Goal: Task Accomplishment & Management: Use online tool/utility

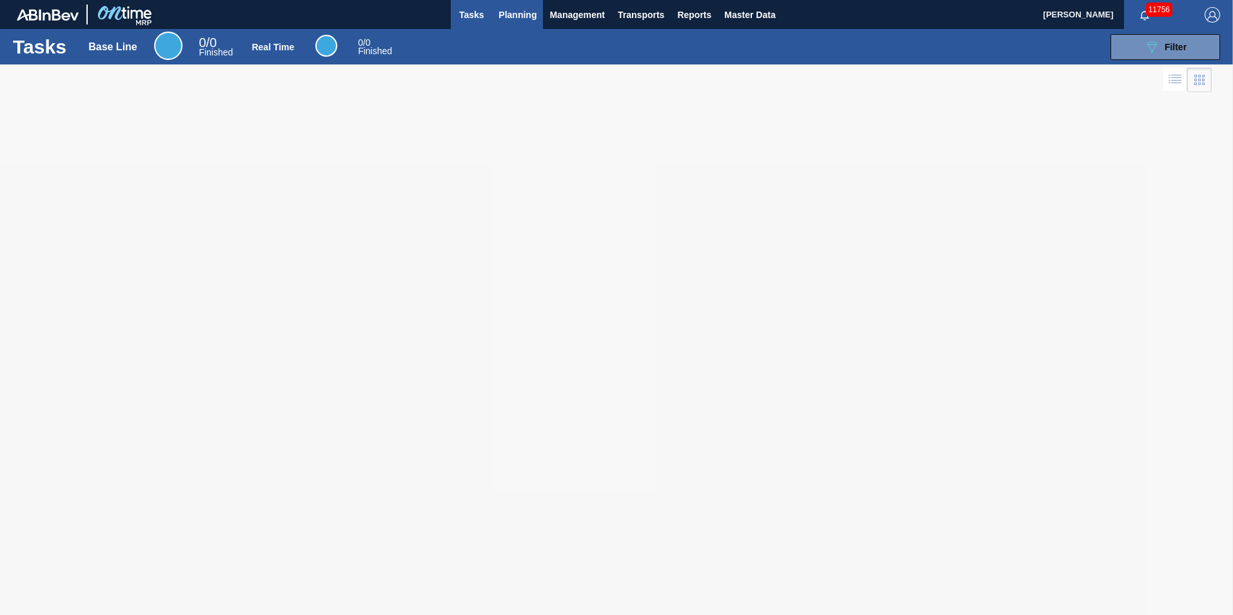
click at [530, 1] on button "Planning" at bounding box center [517, 14] width 51 height 29
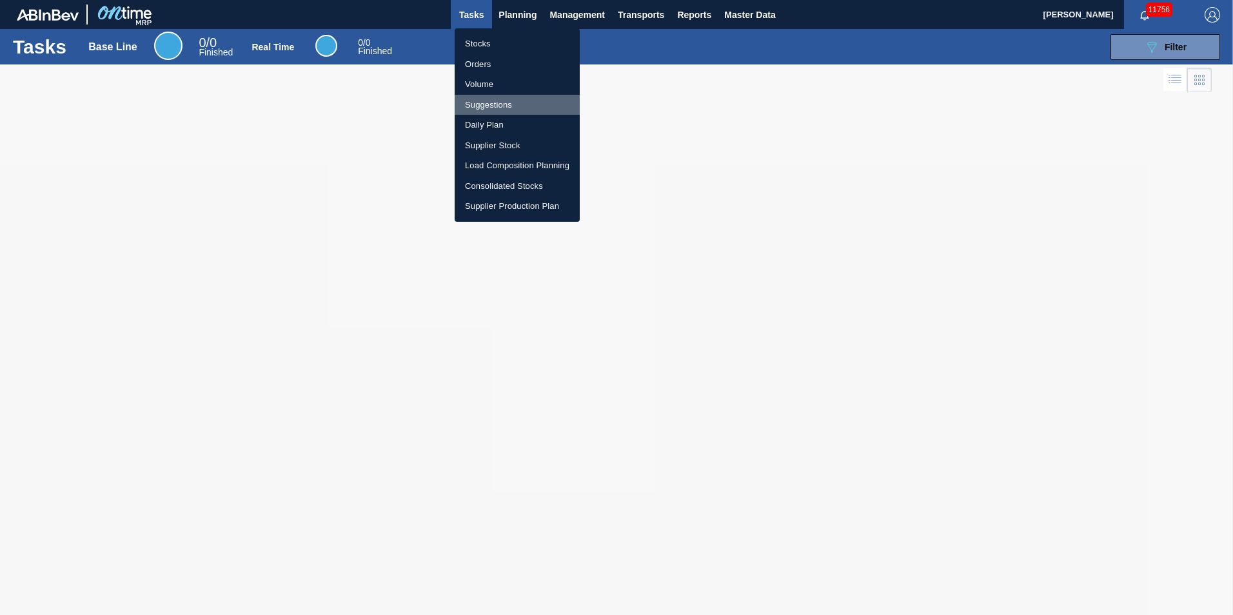
click at [507, 104] on li "Suggestions" at bounding box center [517, 105] width 125 height 21
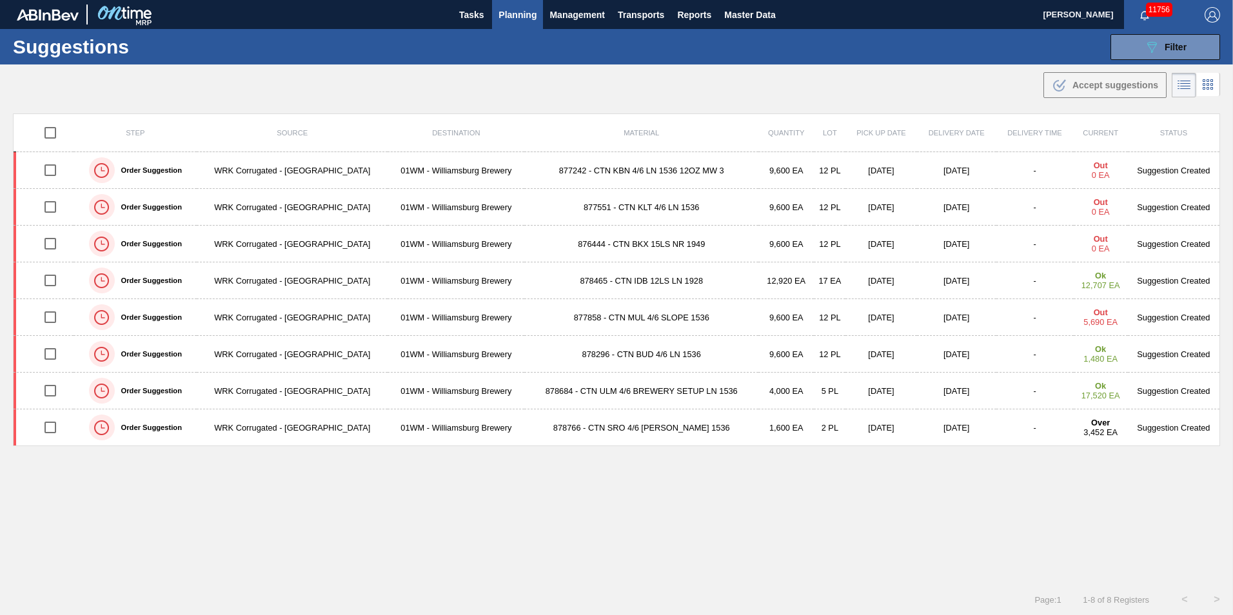
click at [525, 18] on span "Planning" at bounding box center [517, 14] width 38 height 15
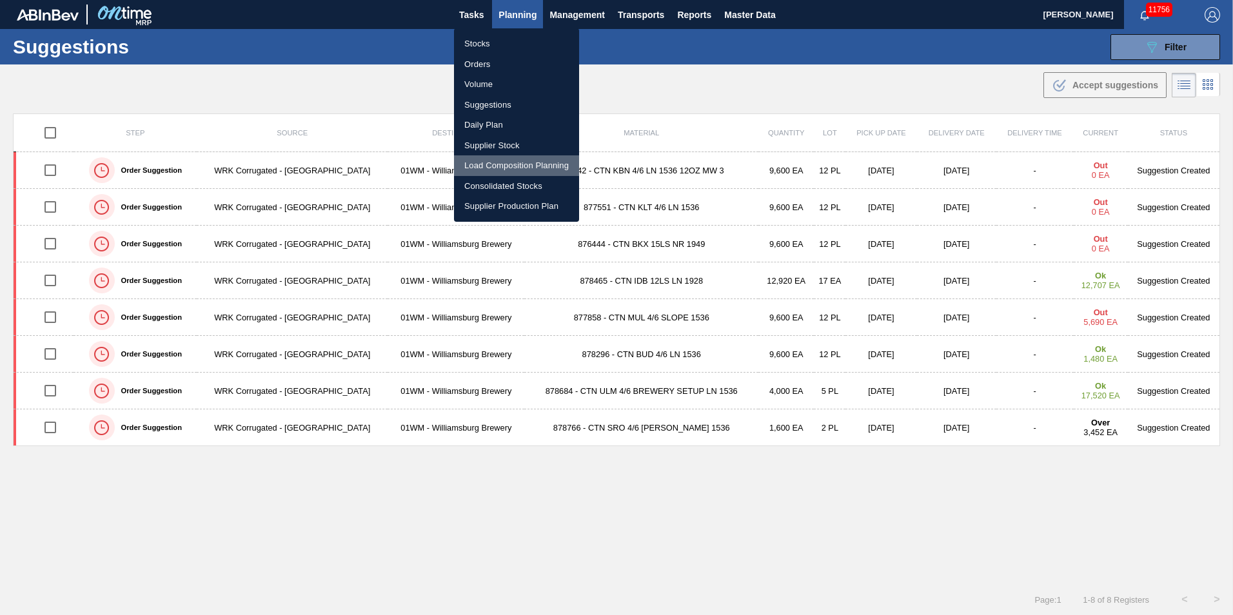
click at [519, 171] on li "Load Composition Planning" at bounding box center [516, 165] width 125 height 21
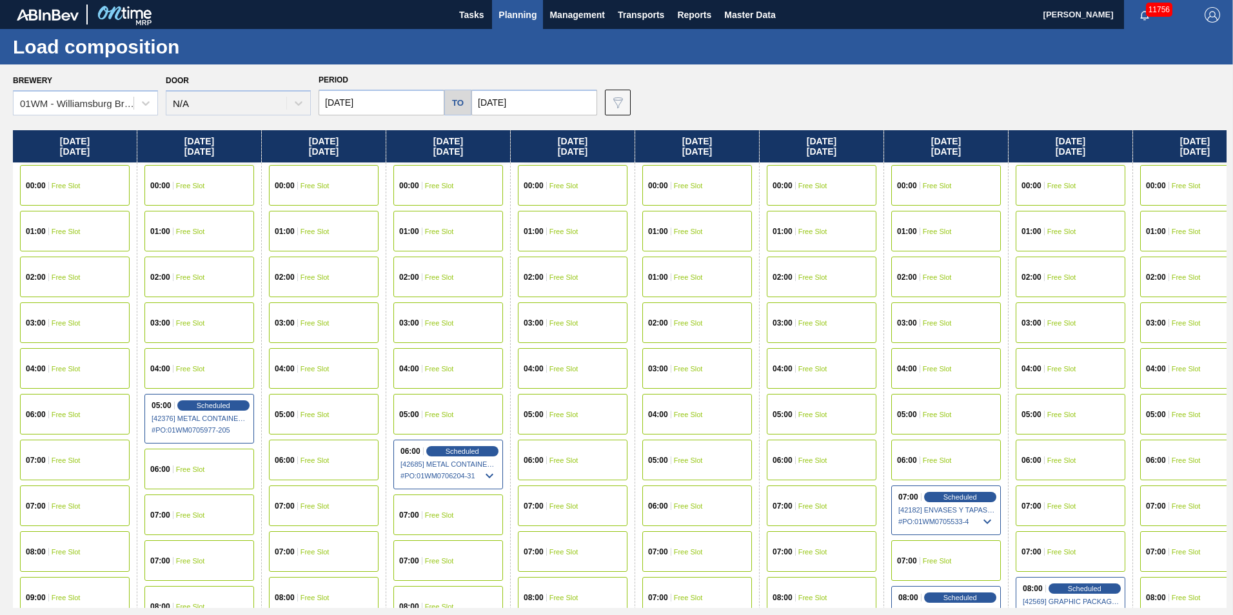
click at [373, 108] on input "[DATE]" at bounding box center [381, 103] width 126 height 26
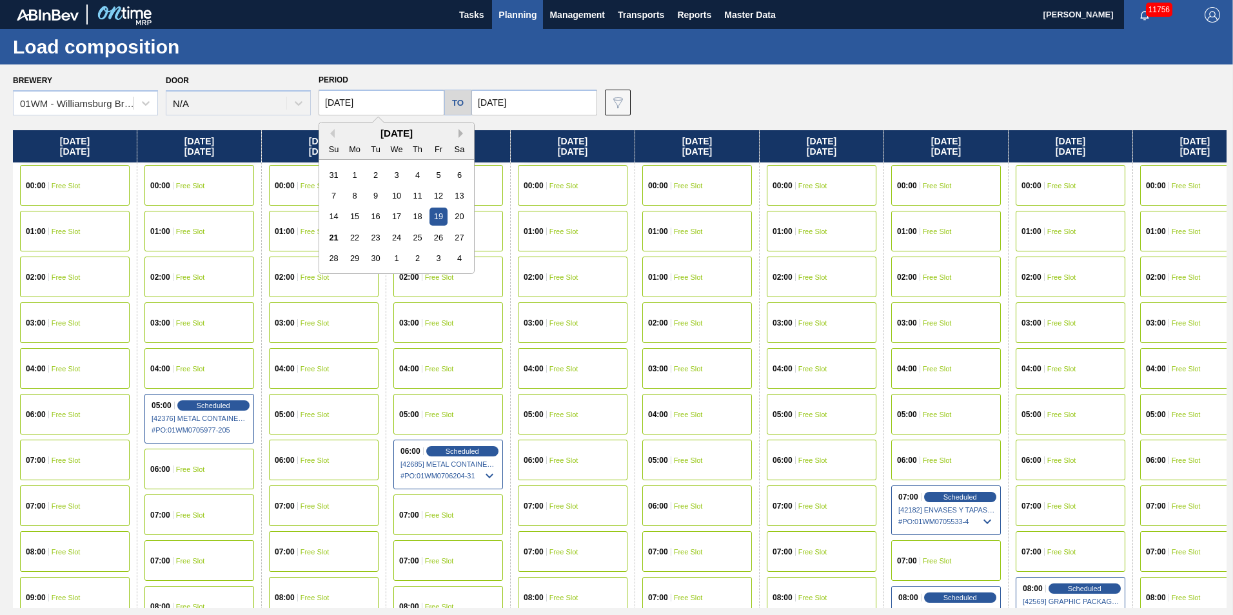
click at [462, 137] on button "Next Month" at bounding box center [462, 133] width 9 height 9
click at [438, 216] on div "17" at bounding box center [437, 216] width 17 height 17
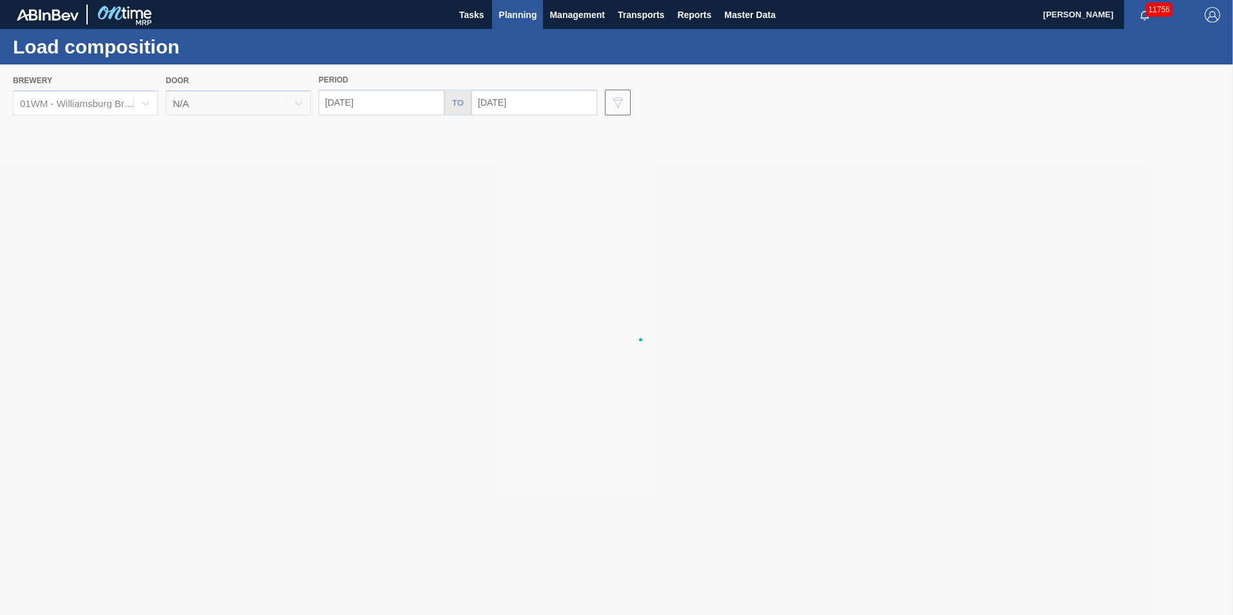
type input "[DATE]"
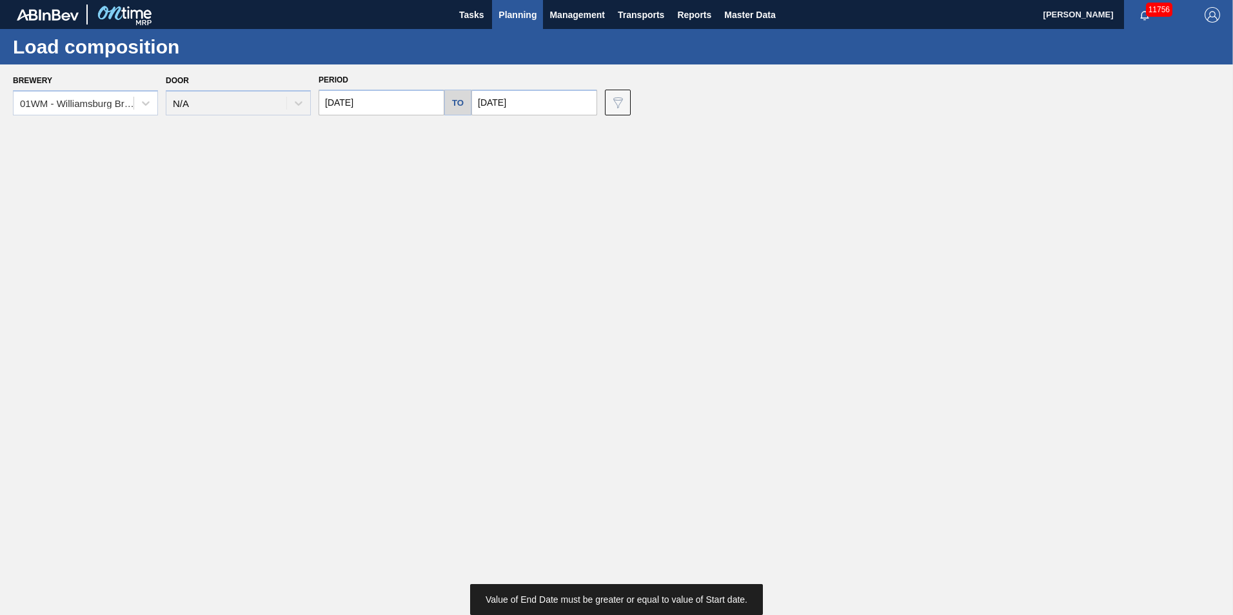
click at [496, 110] on input "[DATE]" at bounding box center [534, 103] width 126 height 26
click at [500, 237] on div "20" at bounding box center [507, 237] width 17 height 17
type input "[DATE]"
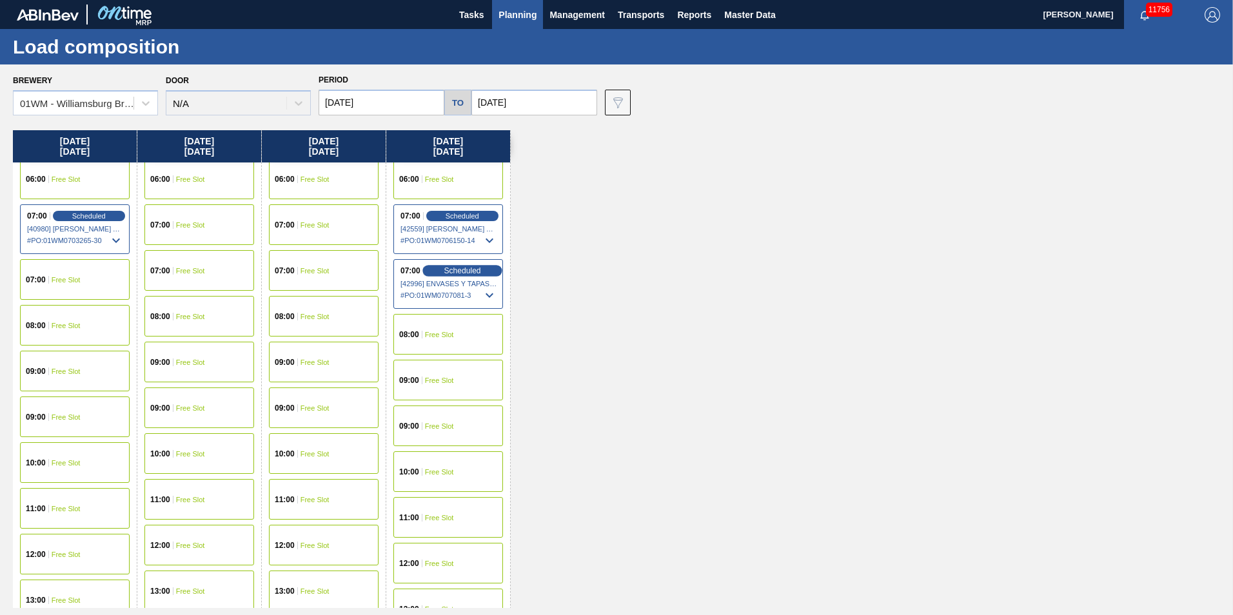
scroll to position [258, 0]
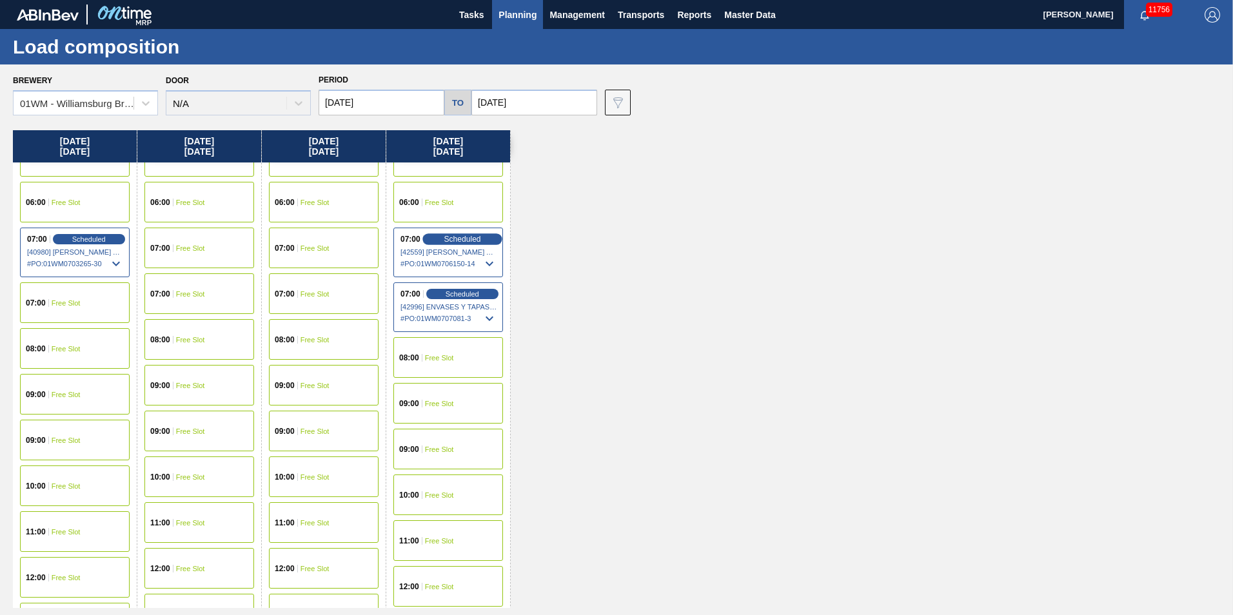
click at [485, 238] on div "Scheduled" at bounding box center [461, 239] width 79 height 12
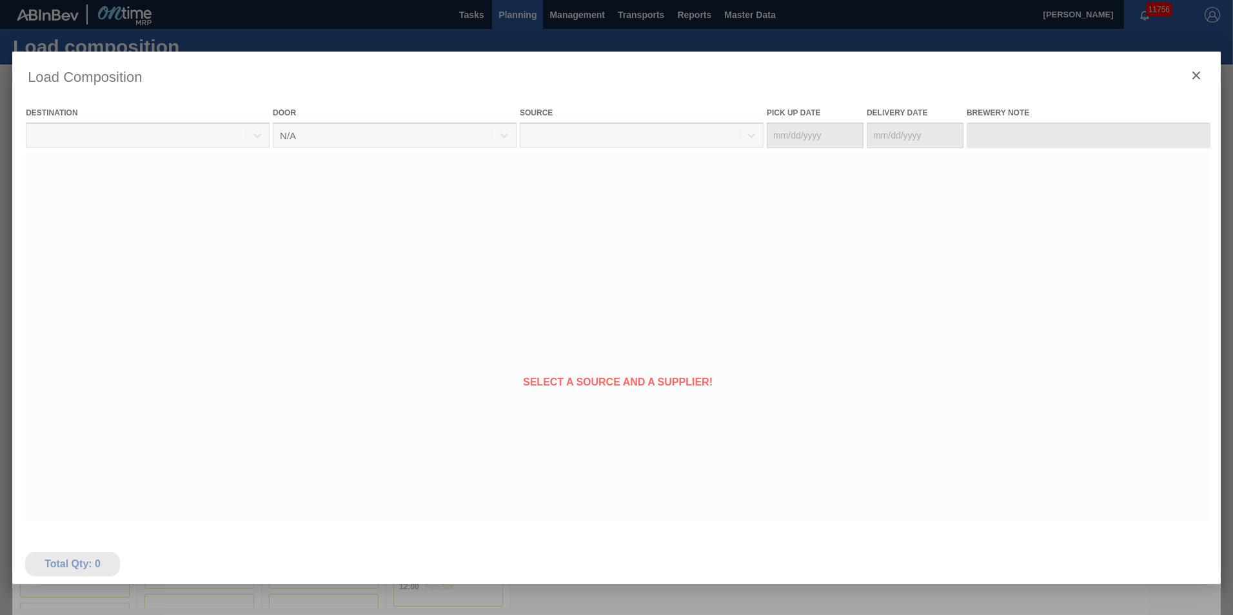
type Date "[DATE]"
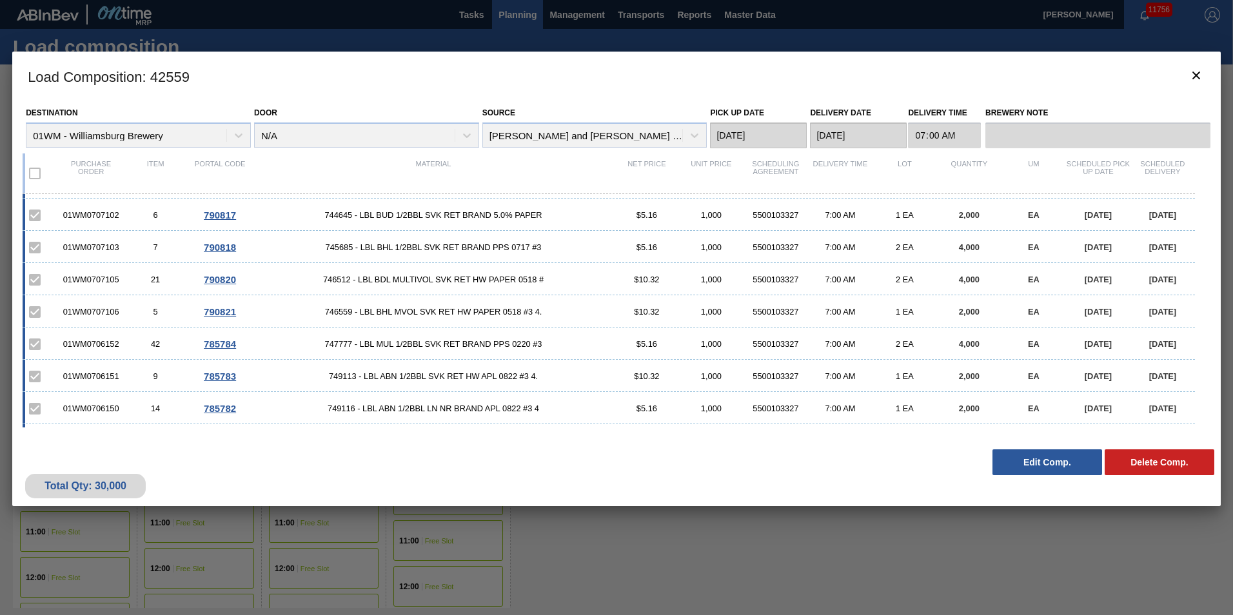
scroll to position [0, 0]
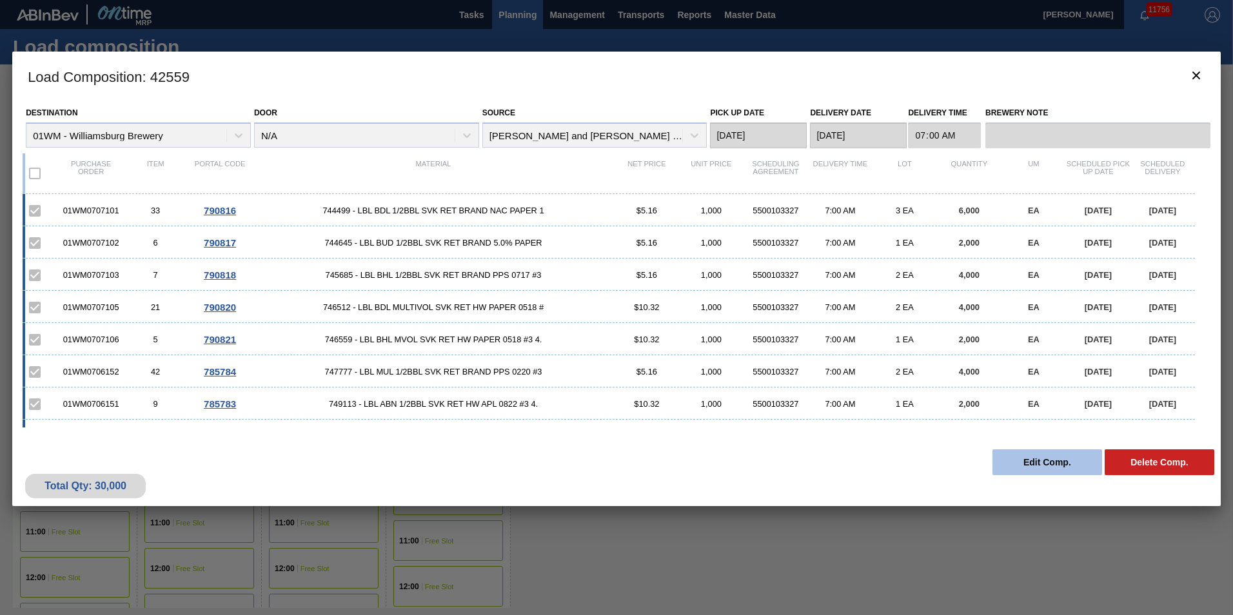
click at [1045, 460] on button "Edit Comp." at bounding box center [1047, 462] width 110 height 26
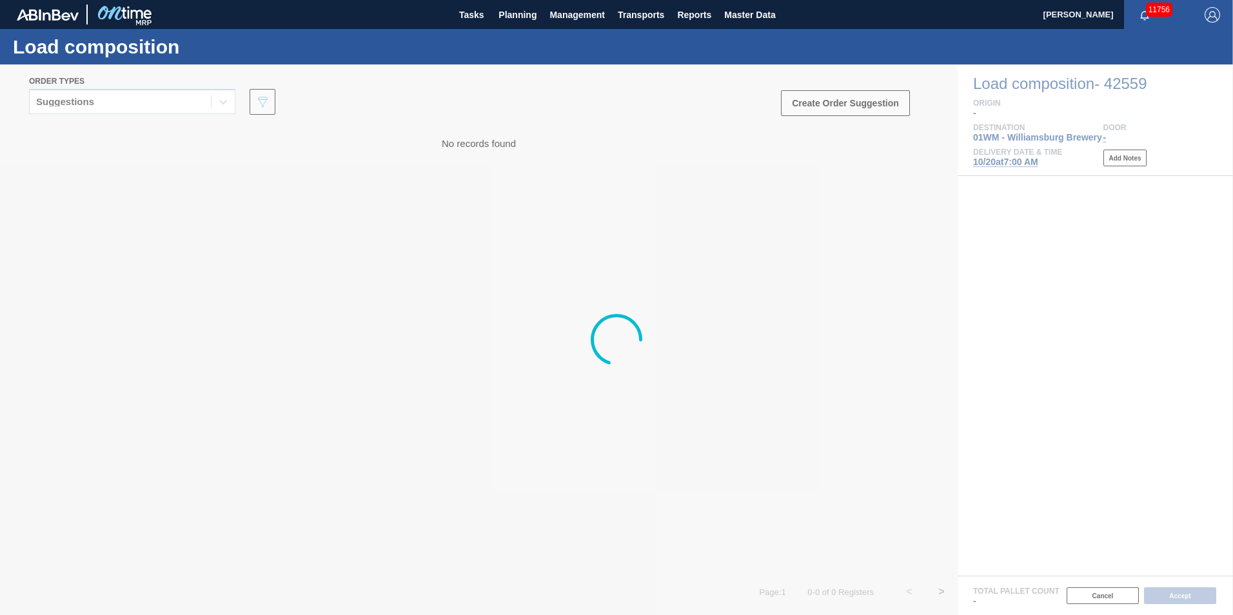
click at [92, 111] on div at bounding box center [616, 339] width 1233 height 551
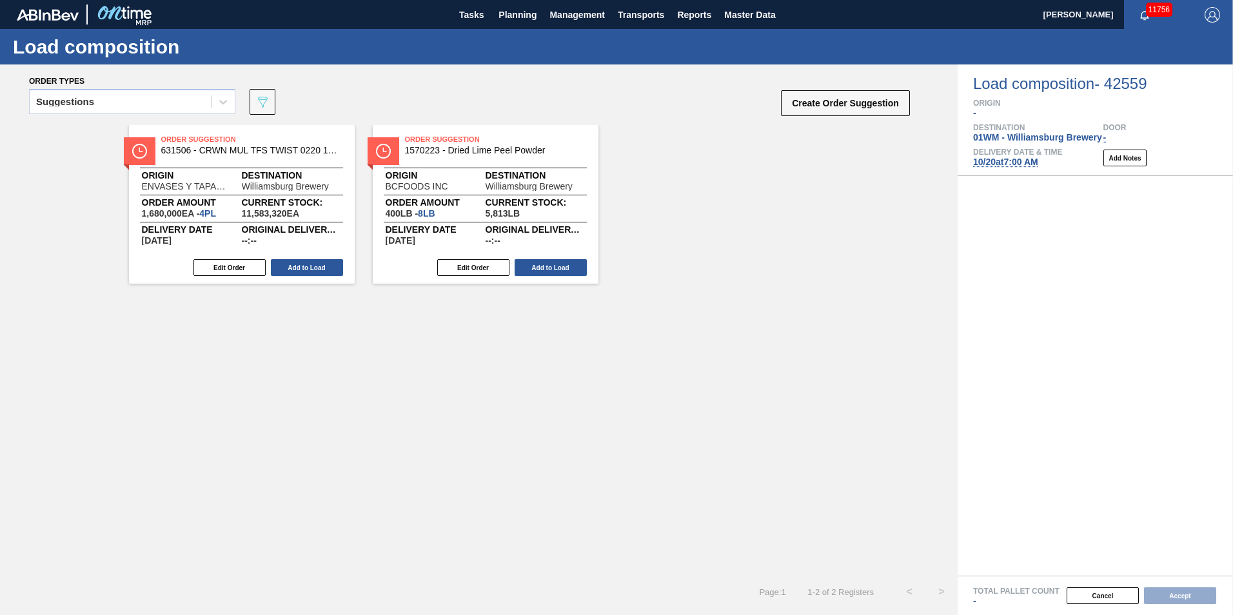
click at [93, 114] on div "Suggestions" at bounding box center [132, 106] width 206 height 34
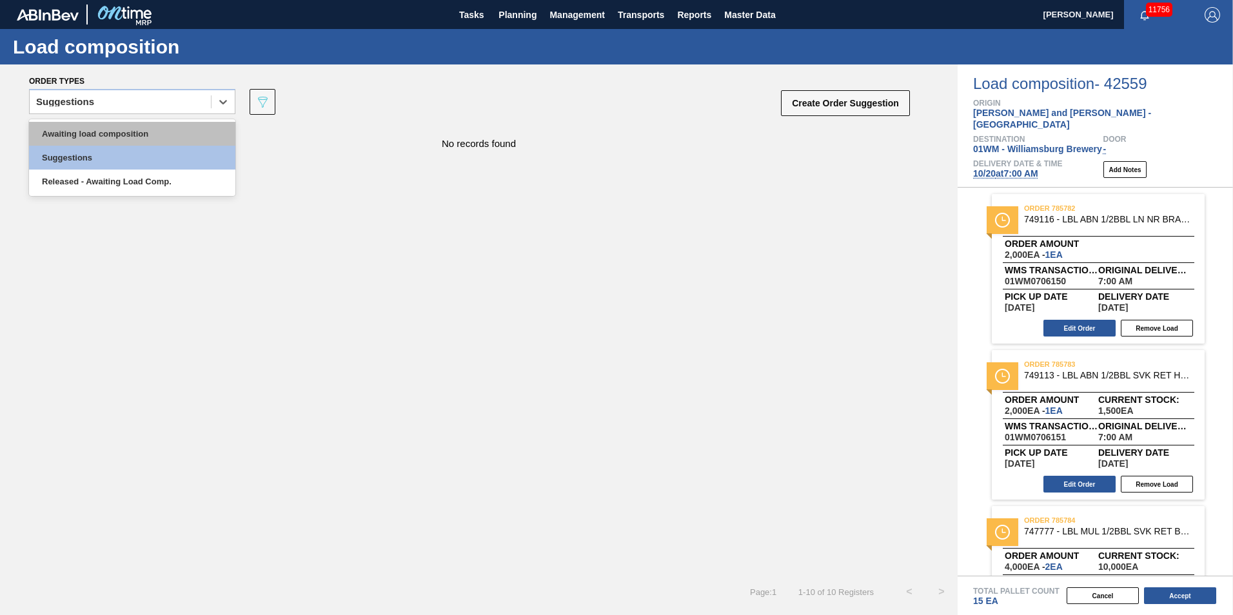
click at [103, 131] on div "Awaiting load composition" at bounding box center [132, 134] width 206 height 24
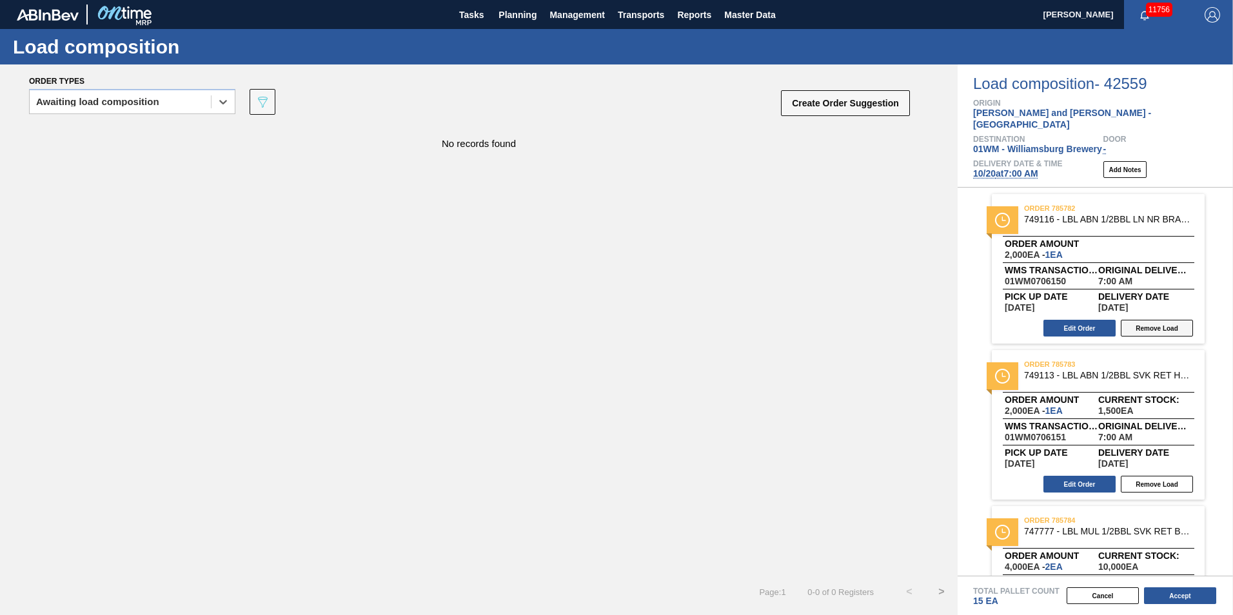
click at [1164, 320] on button "Remove Load" at bounding box center [1156, 328] width 72 height 17
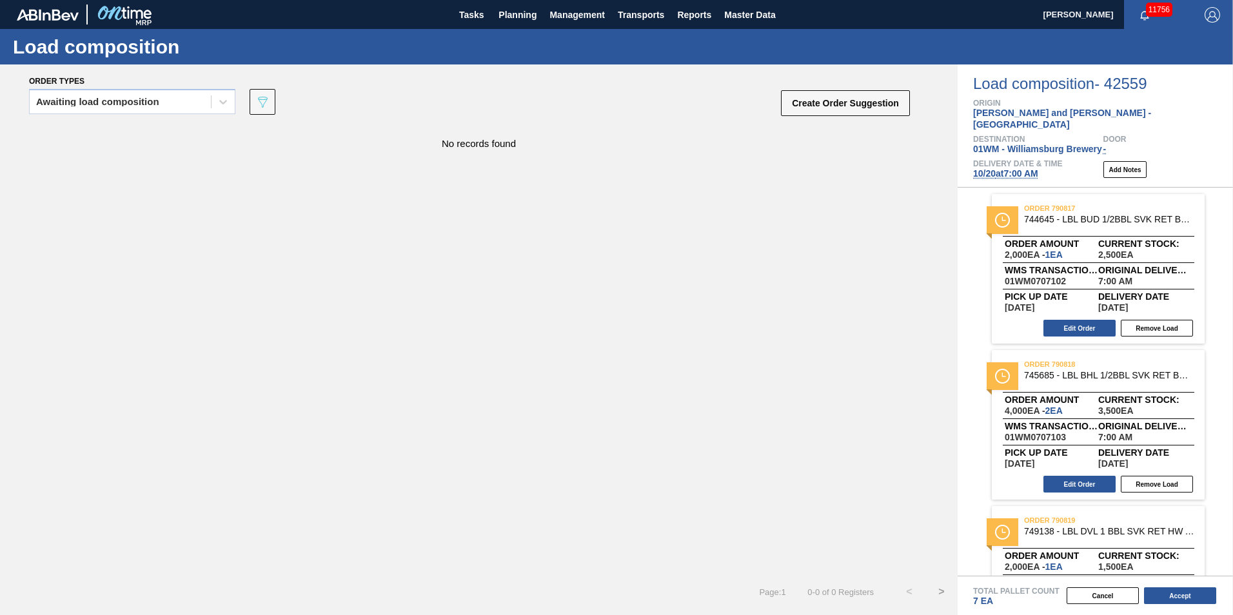
click at [1164, 320] on button "Remove Load" at bounding box center [1156, 328] width 72 height 17
click at [1164, 476] on button "Remove Load" at bounding box center [1156, 484] width 72 height 17
click at [1164, 320] on button "Remove Load" at bounding box center [1156, 328] width 72 height 17
click at [1164, 476] on button "Remove Load" at bounding box center [1156, 484] width 72 height 17
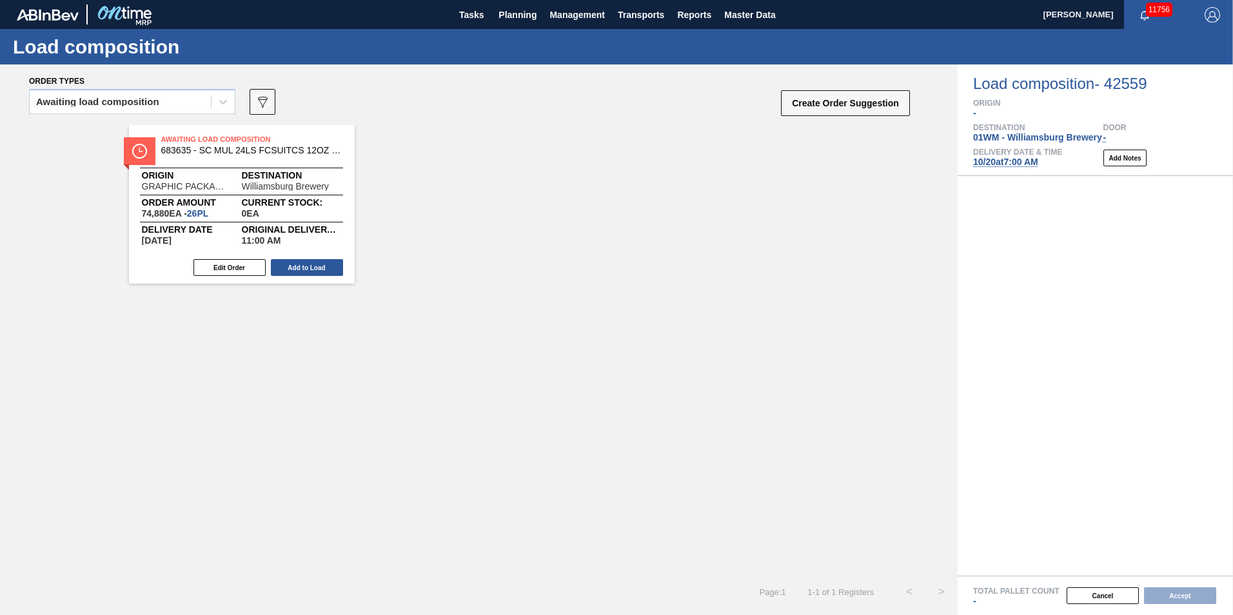
click at [1217, 605] on div "Total Pallet Count -" at bounding box center [1103, 596] width 260 height 19
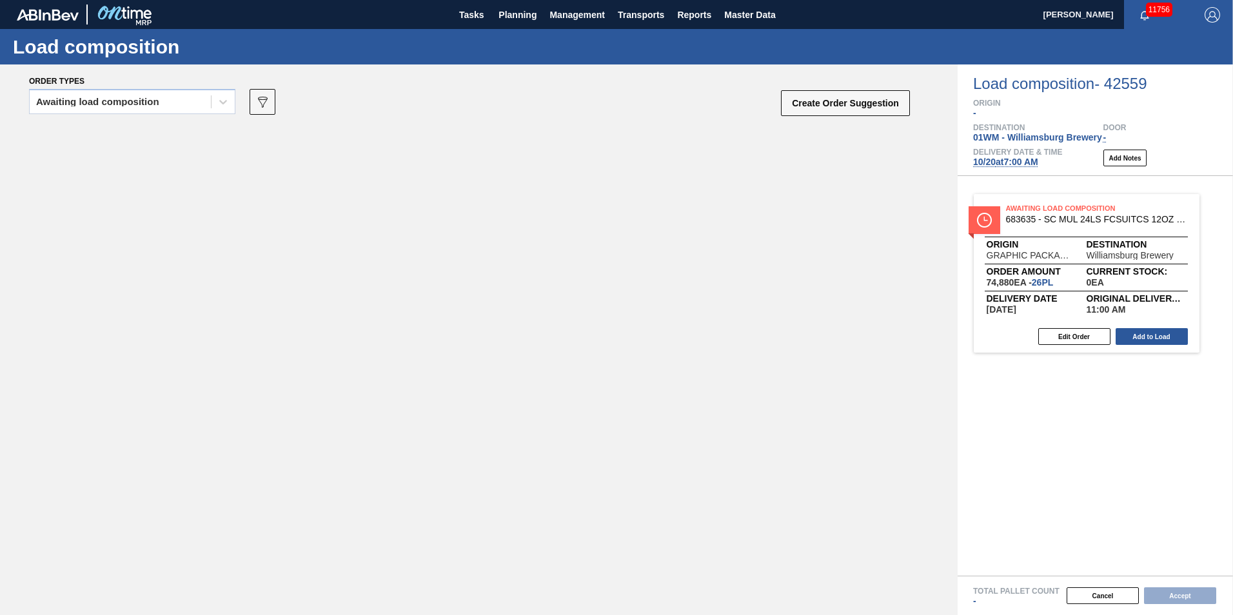
drag, startPoint x: 181, startPoint y: 189, endPoint x: 1036, endPoint y: 259, distance: 857.7
click at [1036, 259] on div "Order types Awaiting load composition 089F7B8B-B2A5-4AFE-B5C0-19BA573D28AC Crea…" at bounding box center [616, 339] width 1233 height 551
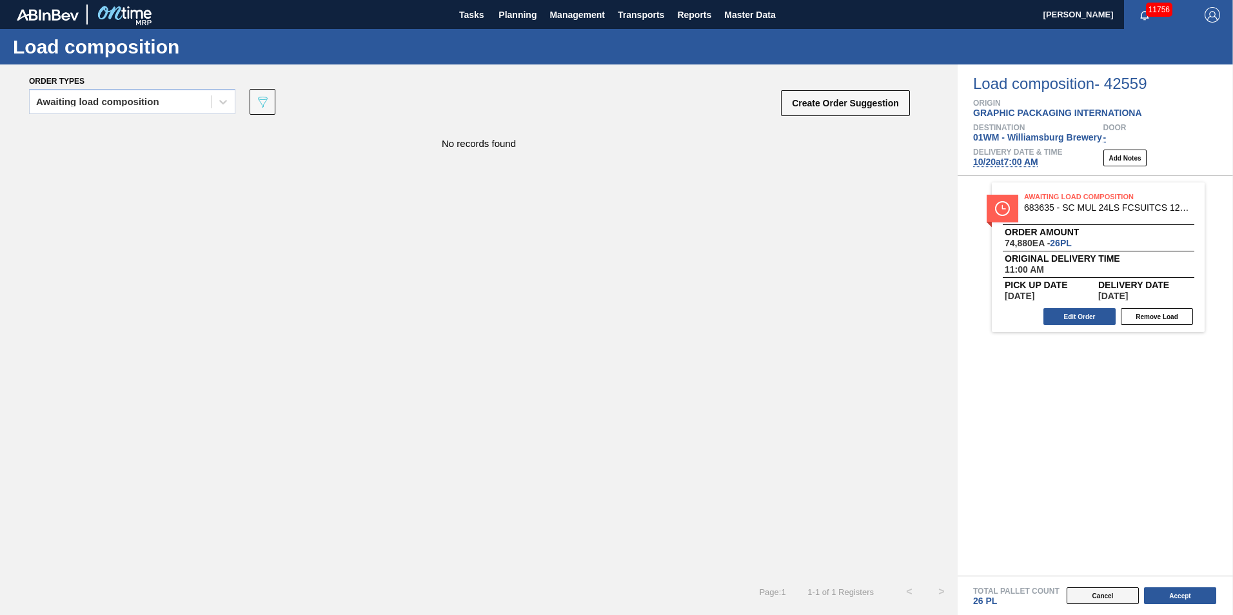
click at [1101, 593] on button "Cancel" at bounding box center [1102, 595] width 72 height 17
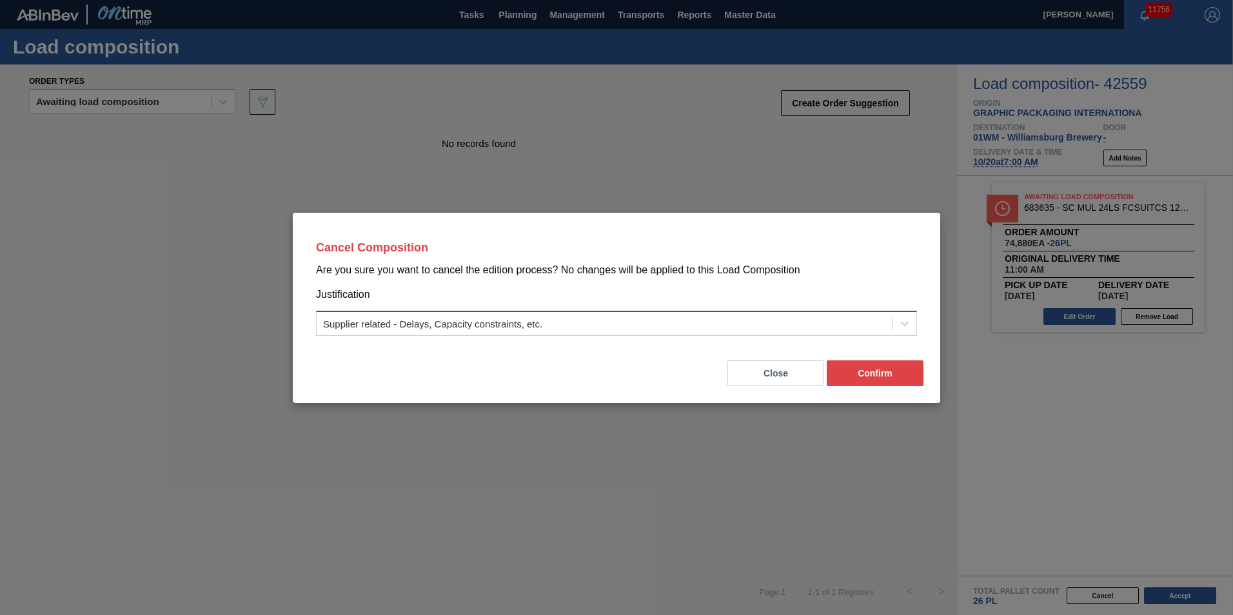
click at [849, 324] on div "Supplier related - Delays, Capacity constraints, etc." at bounding box center [605, 323] width 576 height 19
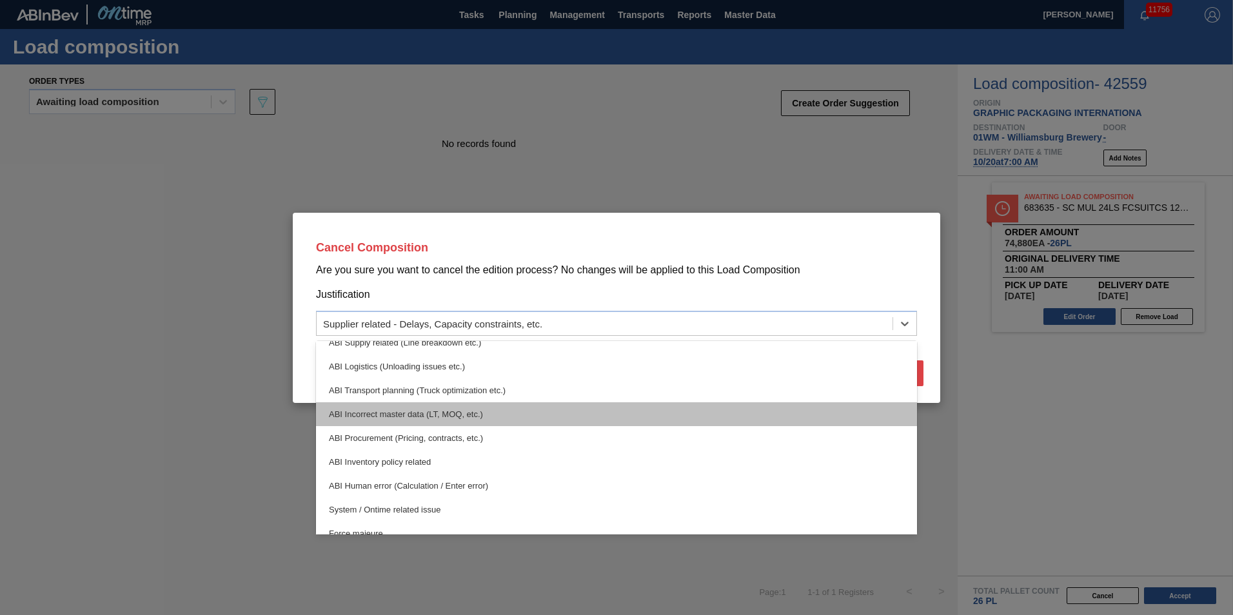
scroll to position [241, 0]
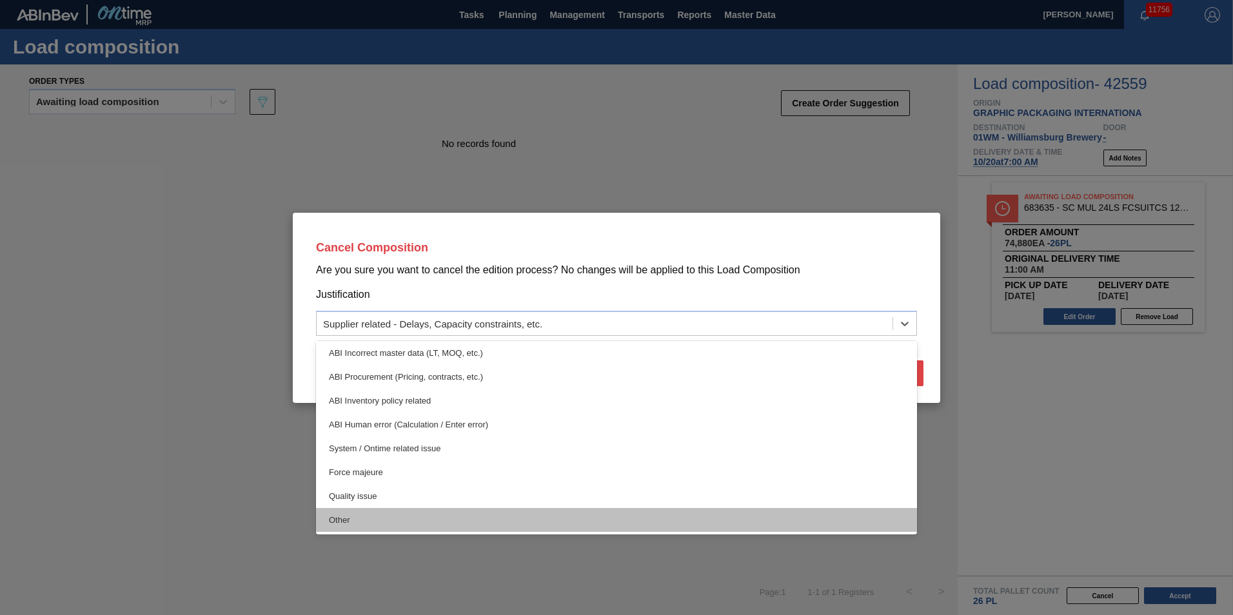
click at [423, 518] on div "Other" at bounding box center [616, 520] width 601 height 24
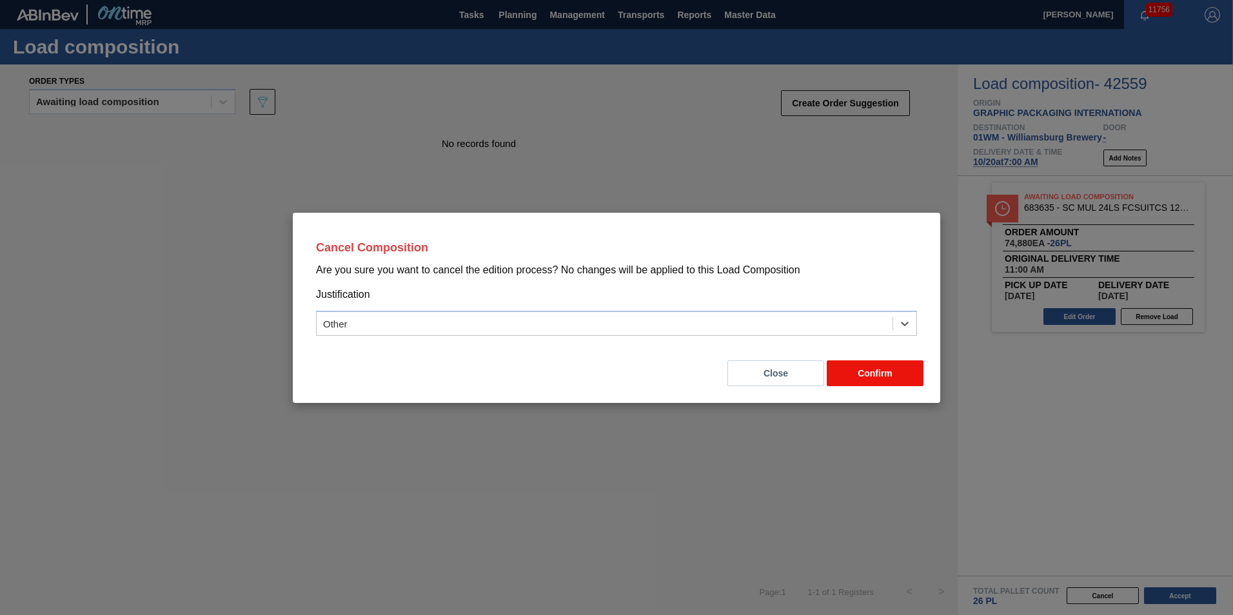
click at [888, 376] on button "Confirm" at bounding box center [875, 373] width 97 height 26
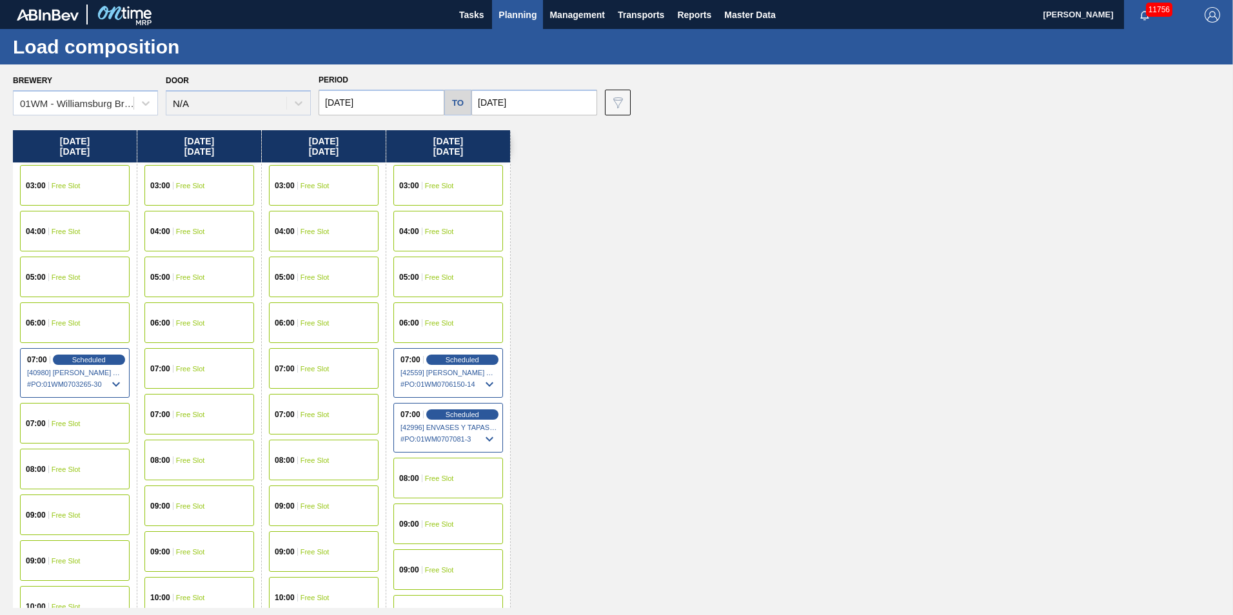
scroll to position [258, 0]
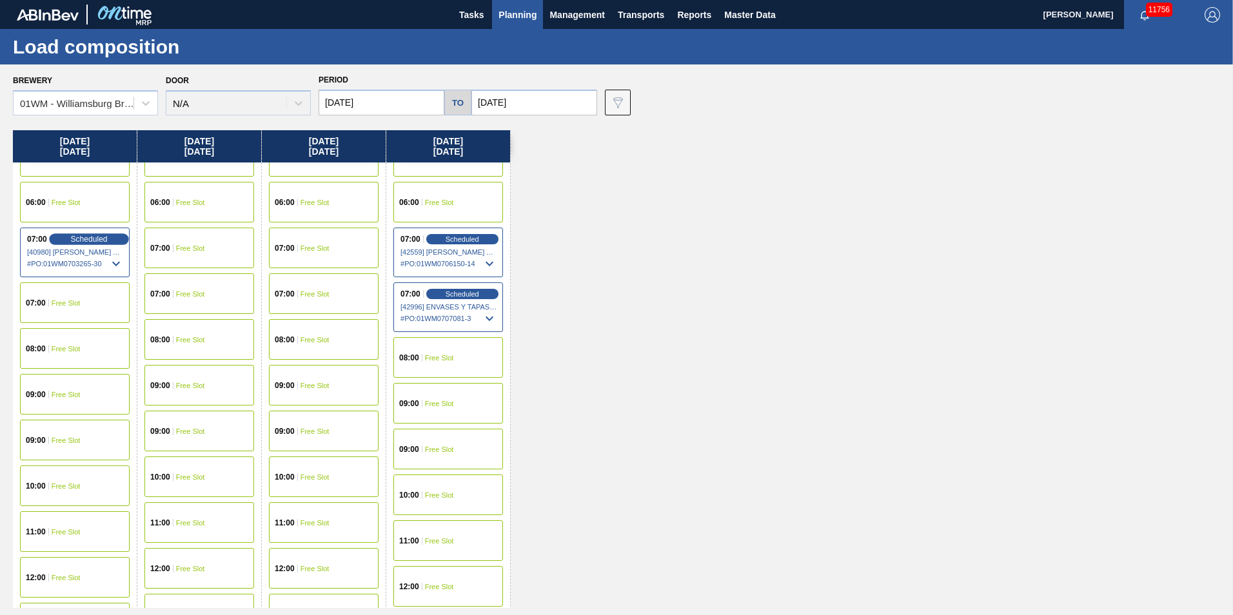
click at [84, 239] on span "Scheduled" at bounding box center [88, 239] width 37 height 8
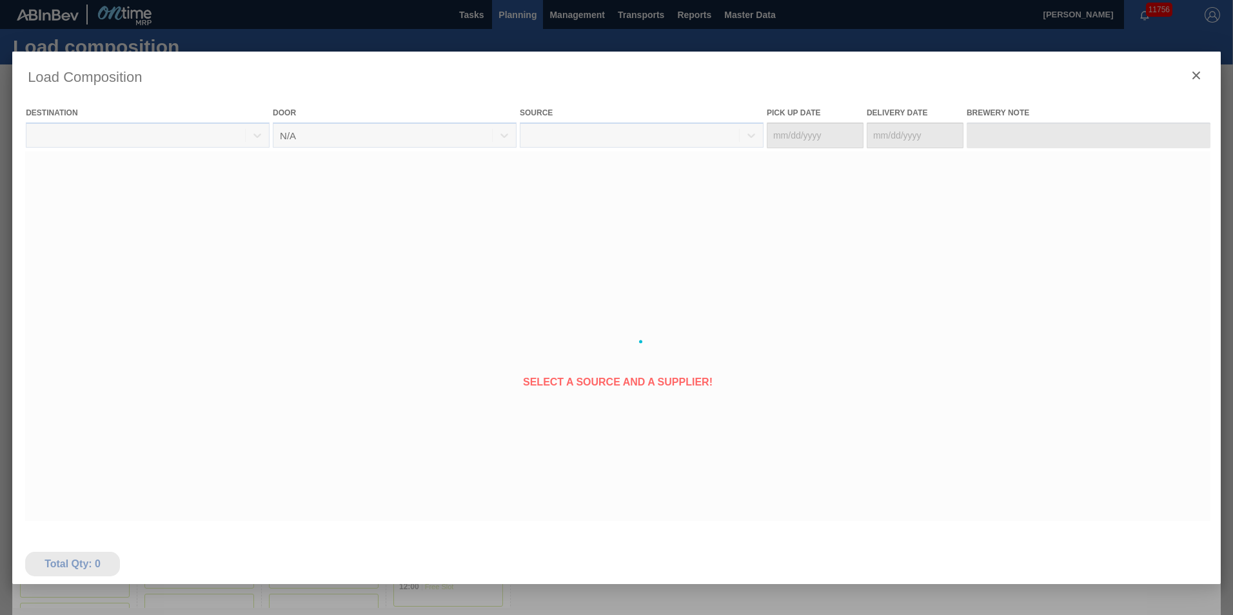
type Date "[DATE]"
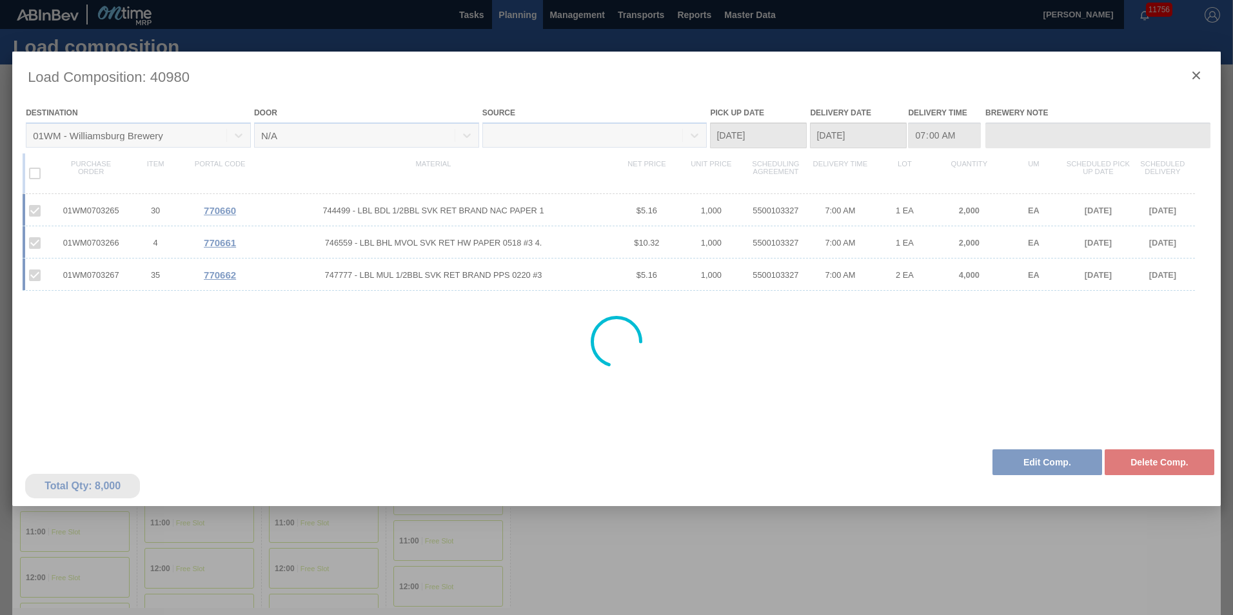
click at [1058, 466] on div at bounding box center [616, 342] width 1208 height 580
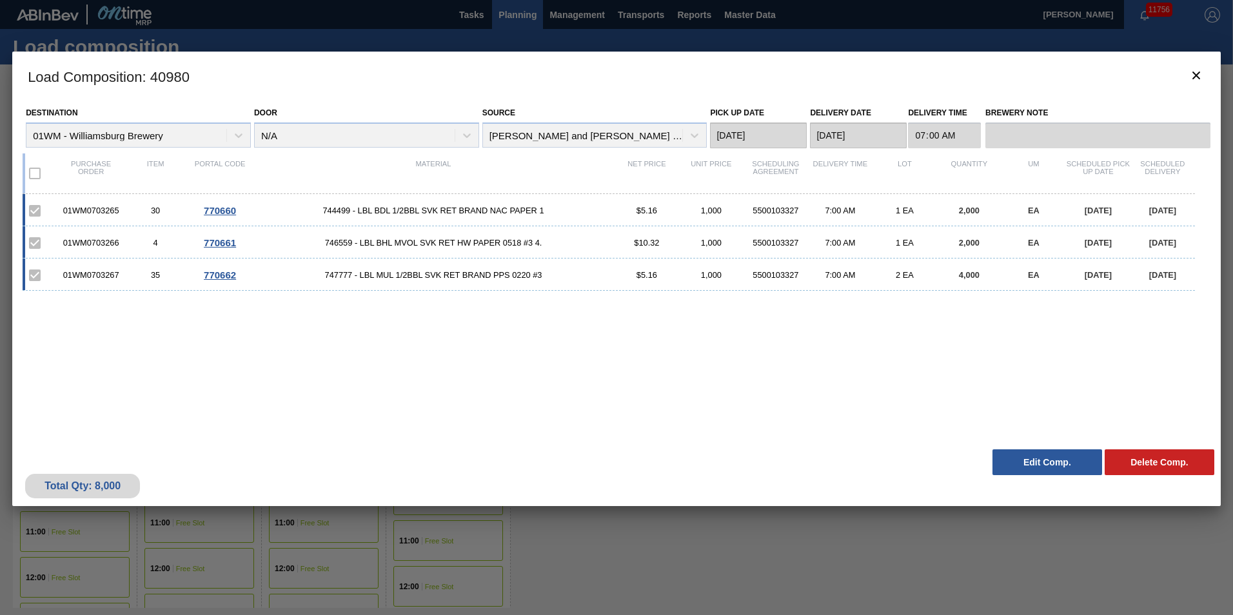
click at [1058, 465] on button "Edit Comp." at bounding box center [1047, 462] width 110 height 26
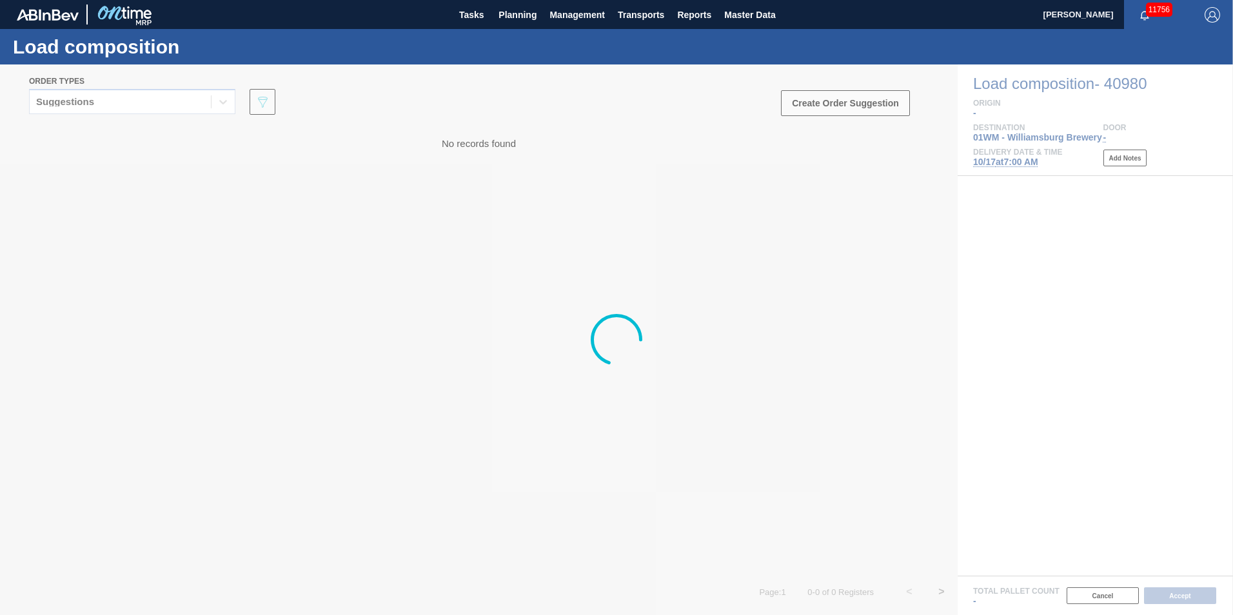
click at [94, 84] on div at bounding box center [616, 339] width 1233 height 551
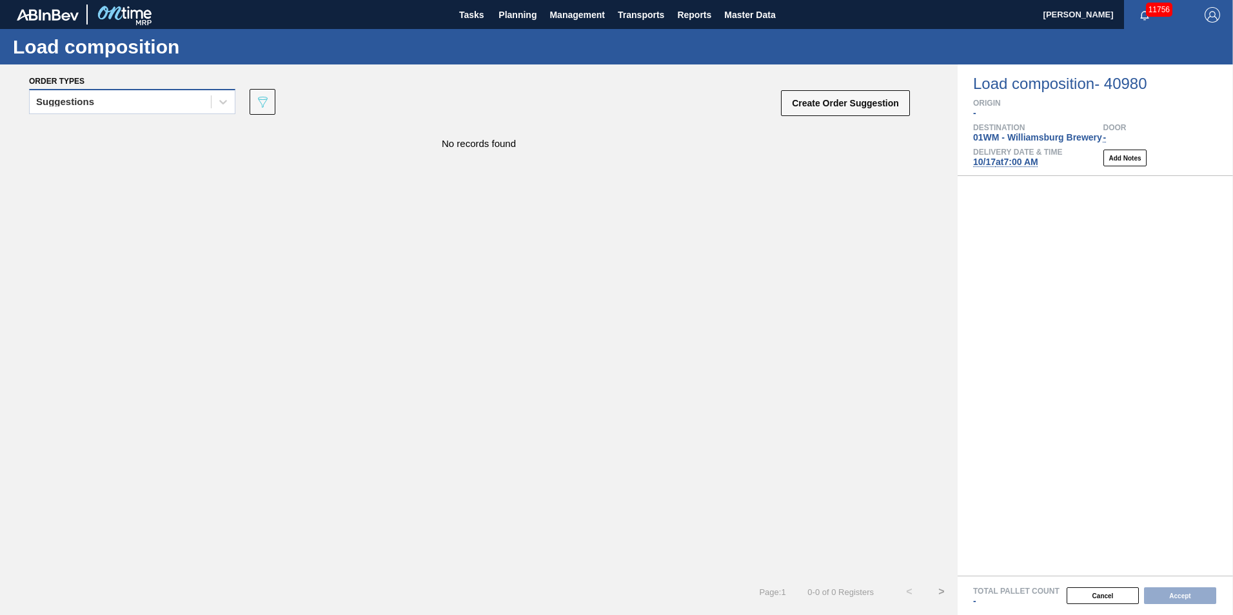
click at [84, 103] on div "Suggestions" at bounding box center [65, 101] width 58 height 9
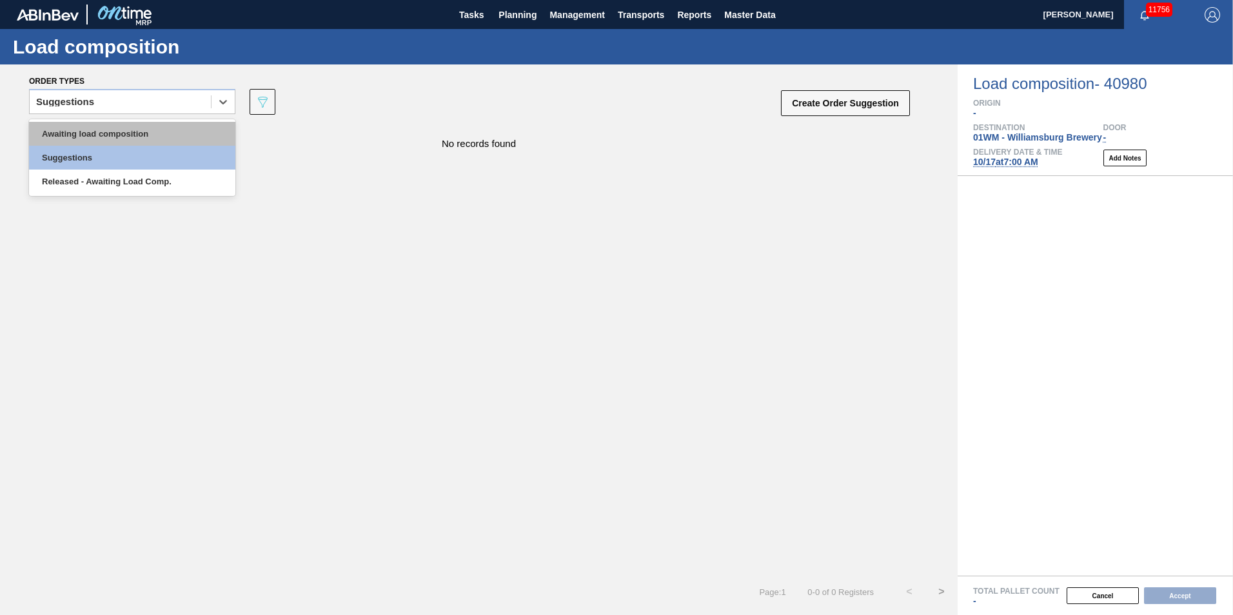
click at [81, 125] on div "Awaiting load composition" at bounding box center [132, 134] width 206 height 24
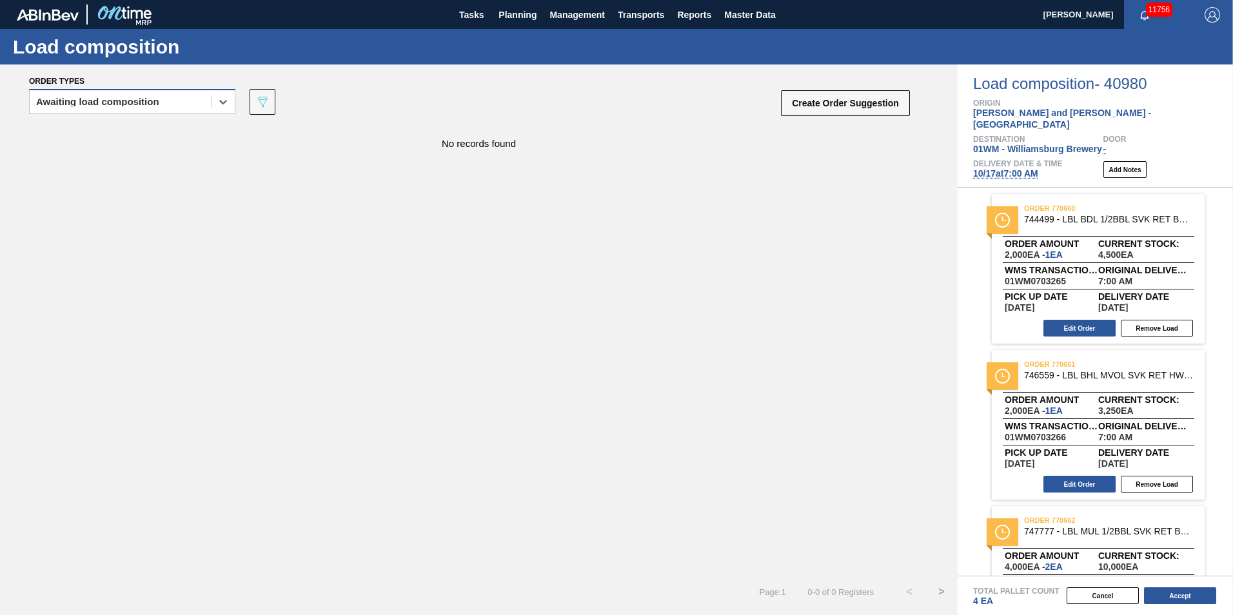
click at [133, 99] on div "Awaiting load composition" at bounding box center [97, 101] width 123 height 9
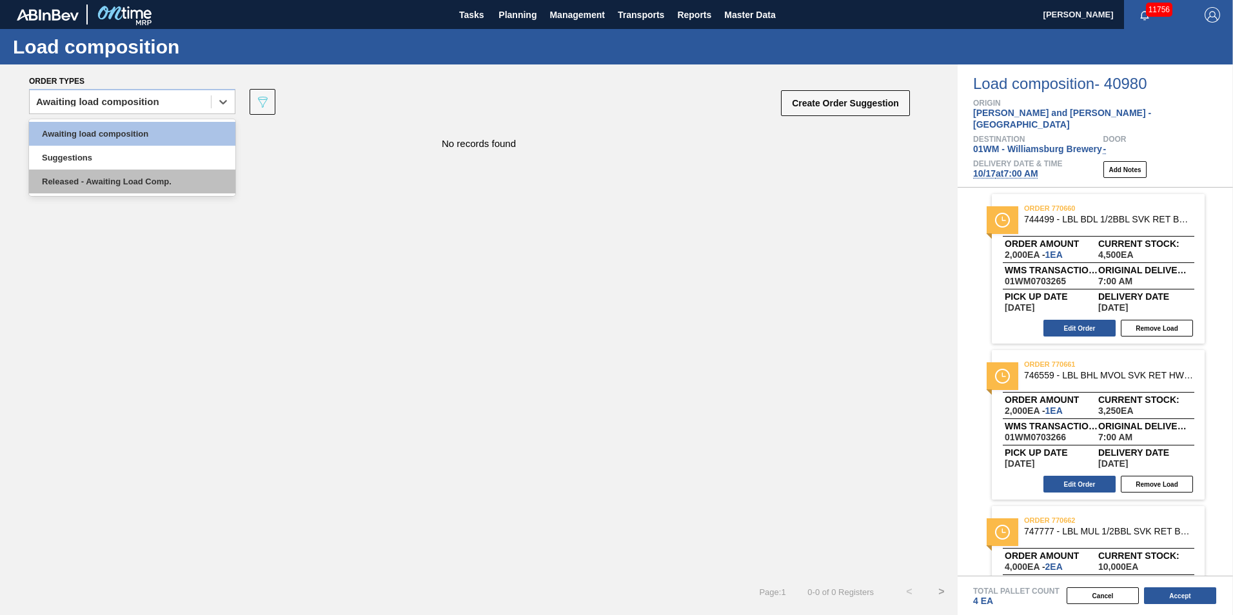
click at [122, 186] on div "Released - Awaiting Load Comp." at bounding box center [132, 182] width 206 height 24
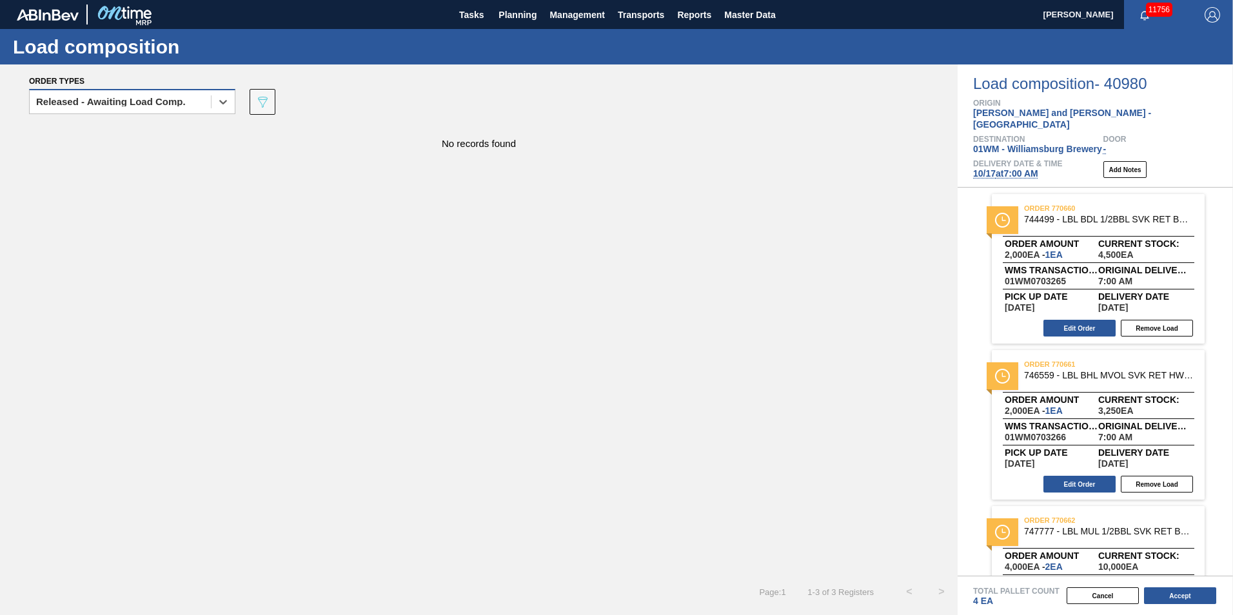
click at [138, 102] on div "Released - Awaiting Load Comp." at bounding box center [111, 101] width 150 height 9
click at [527, 11] on span "Planning" at bounding box center [517, 14] width 38 height 15
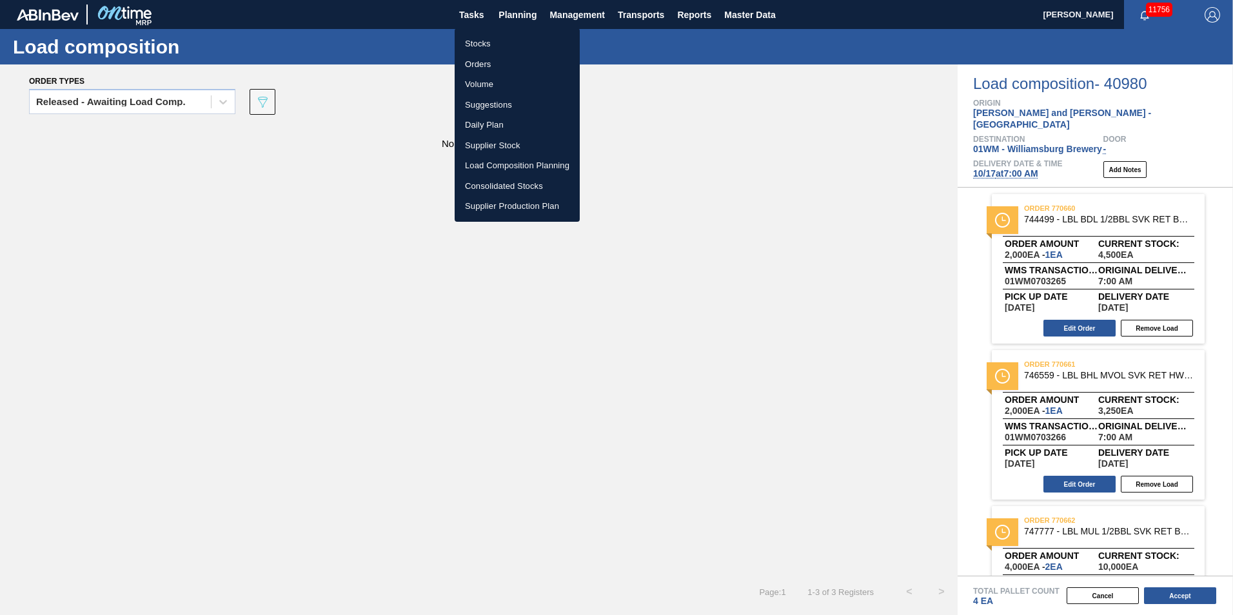
click at [493, 173] on li "Load Composition Planning" at bounding box center [517, 165] width 125 height 21
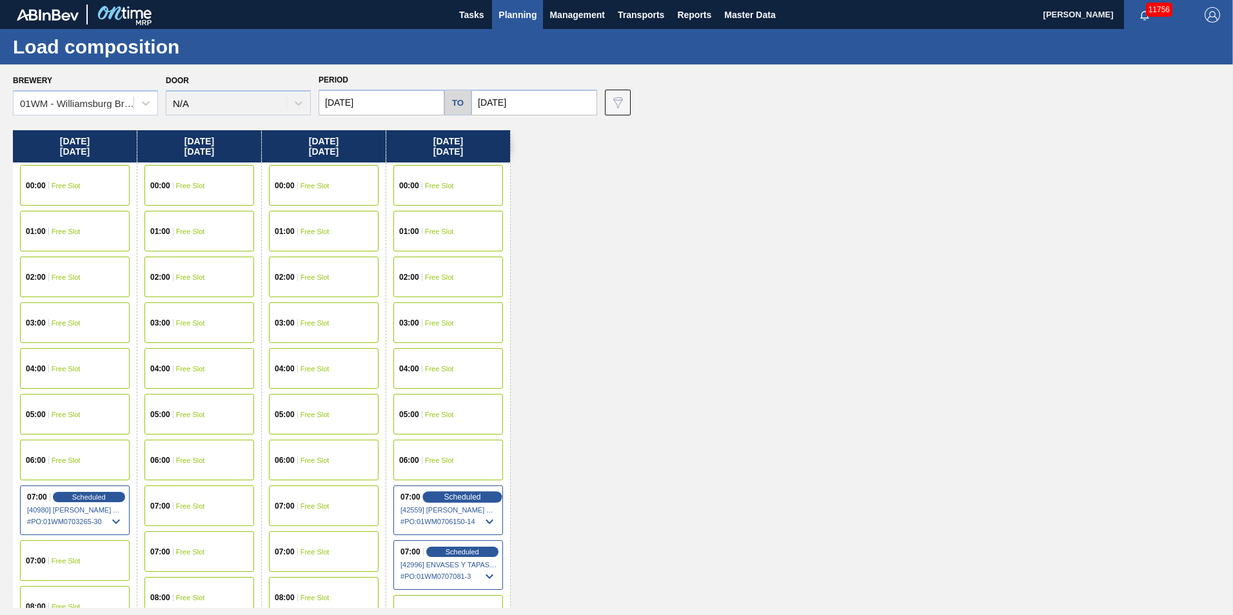
click at [474, 495] on span "Scheduled" at bounding box center [462, 497] width 37 height 8
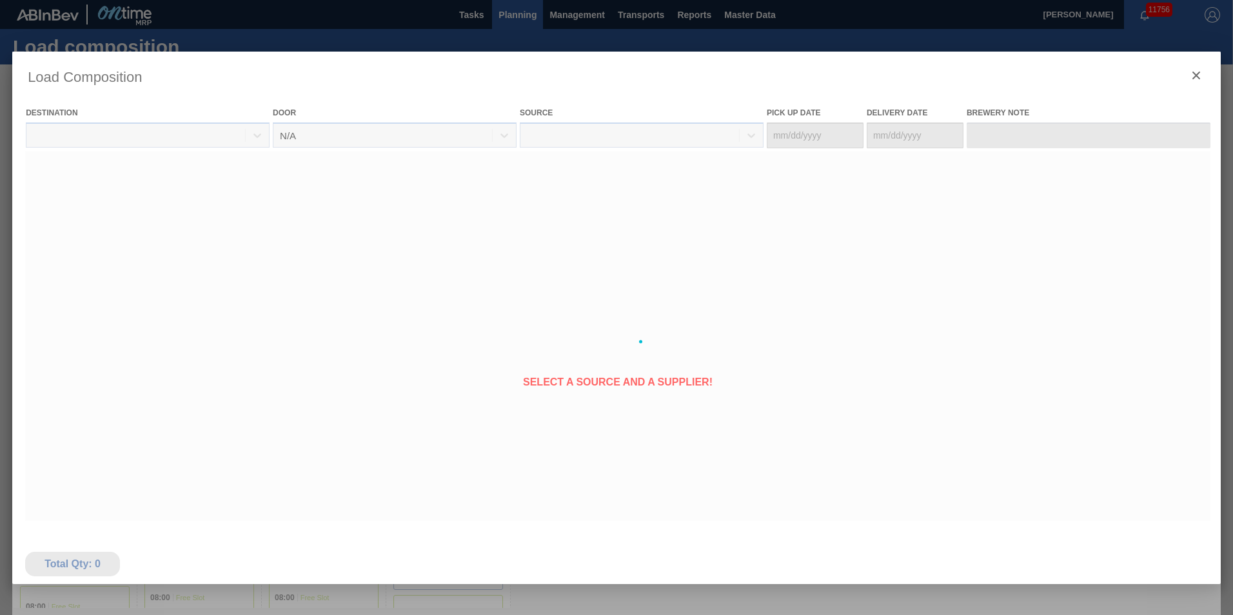
type Date "[DATE]"
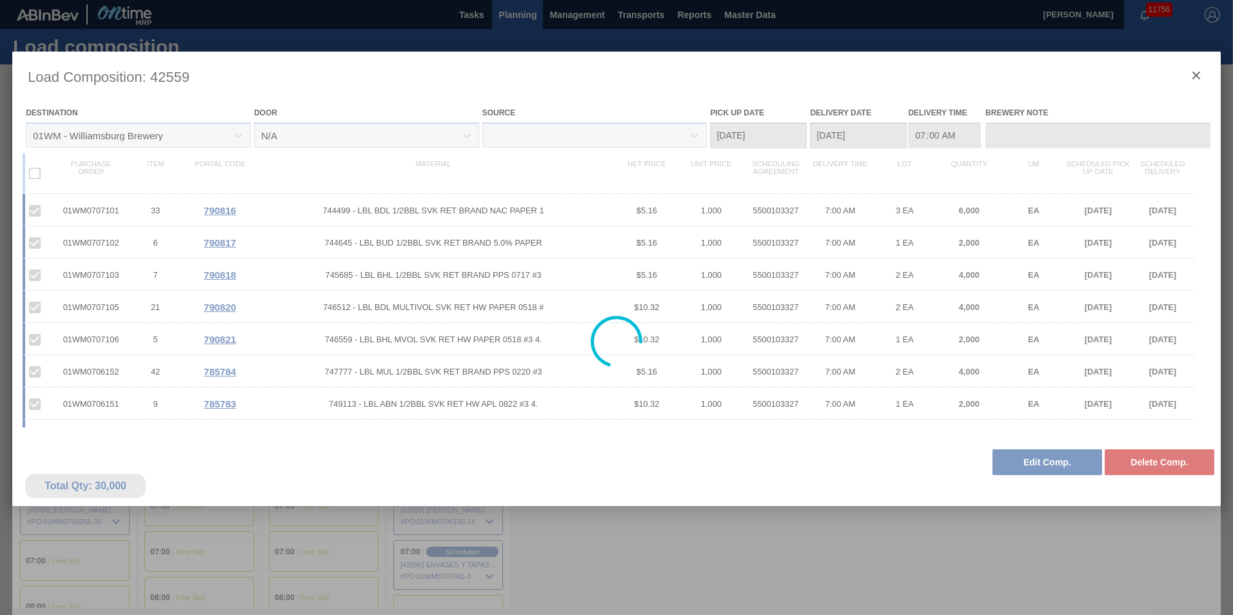
click at [1029, 467] on div at bounding box center [616, 342] width 1208 height 580
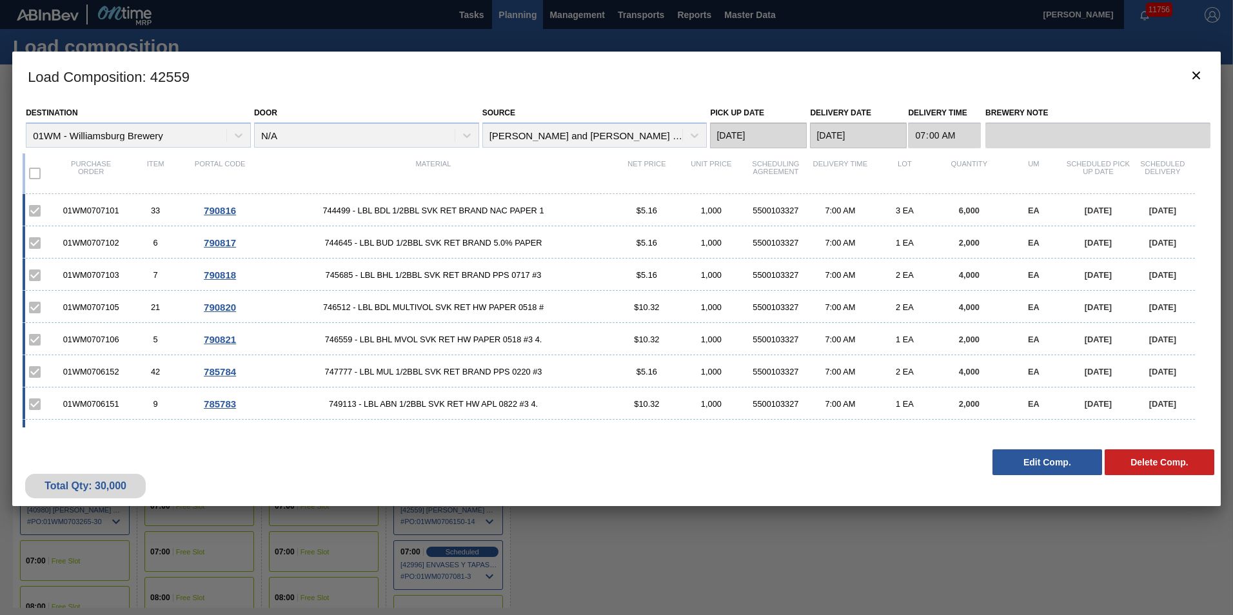
click at [1035, 453] on button "Edit Comp." at bounding box center [1047, 462] width 110 height 26
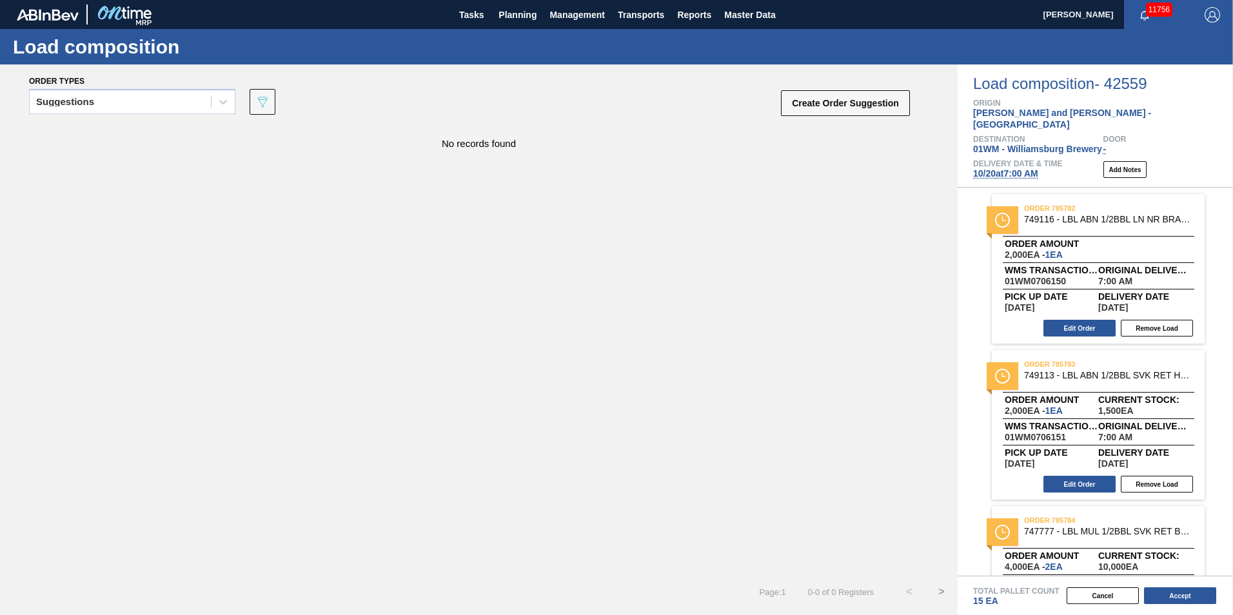
click at [1038, 168] on span "[DATE] 7:00 AM" at bounding box center [1005, 173] width 65 height 10
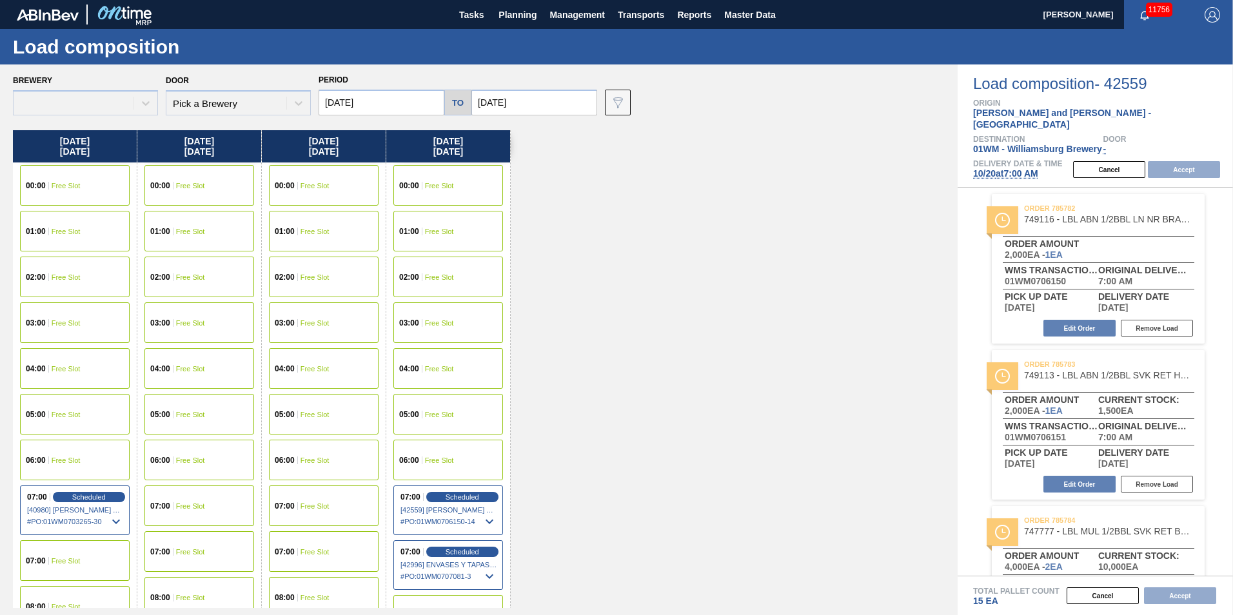
type input "[DATE]"
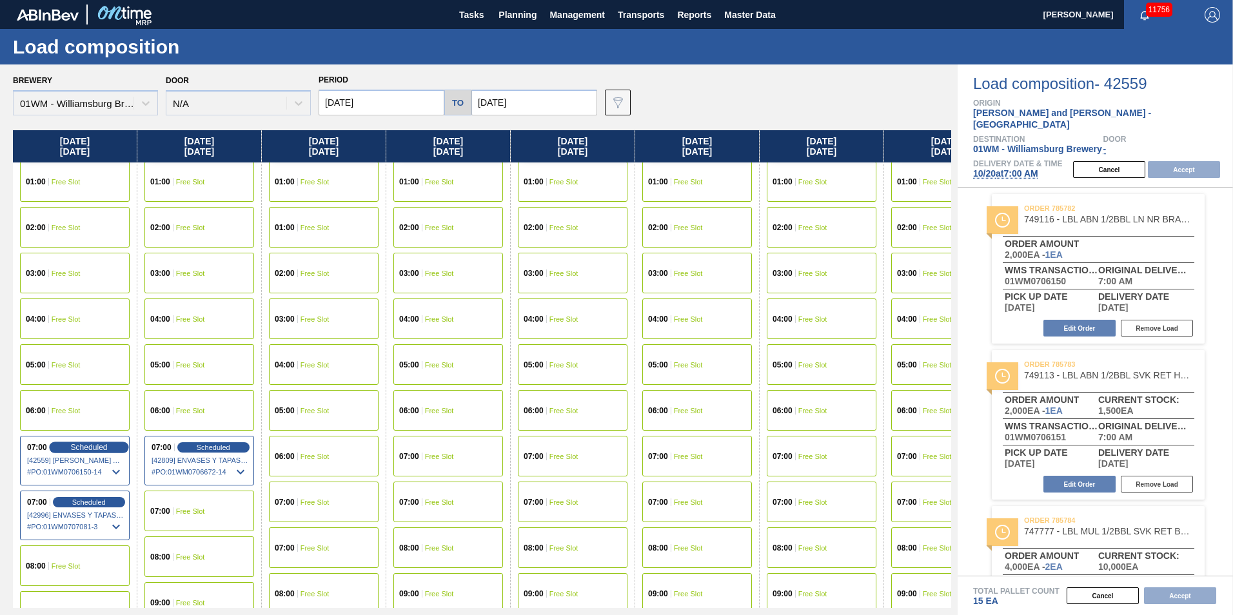
scroll to position [64, 0]
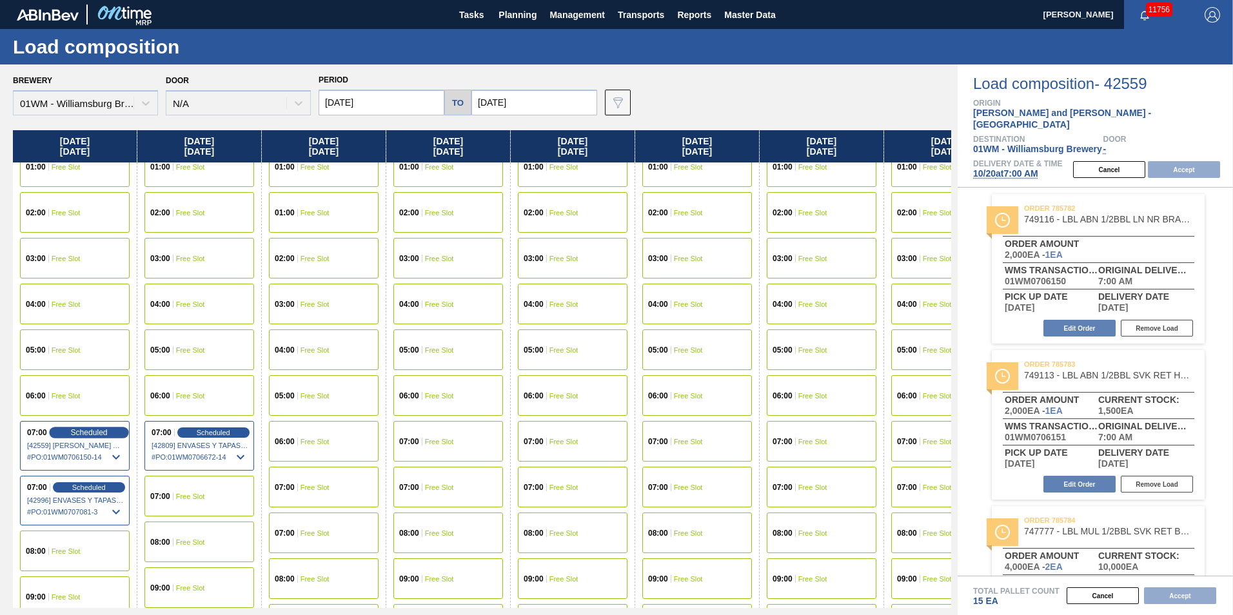
click at [99, 435] on span "Scheduled" at bounding box center [88, 432] width 37 height 8
click at [1195, 160] on div "Cancel Accept" at bounding box center [1149, 169] width 168 height 19
drag, startPoint x: 115, startPoint y: 153, endPoint x: 458, endPoint y: 139, distance: 342.7
click at [458, 155] on div "[DATE] 00:00 Free Slot 01:00 Free Slot 02:00 Free Slot 03:00 Free Slot 04:00 Fr…" at bounding box center [482, 369] width 938 height 478
click at [411, 103] on input "[DATE]" at bounding box center [381, 103] width 126 height 26
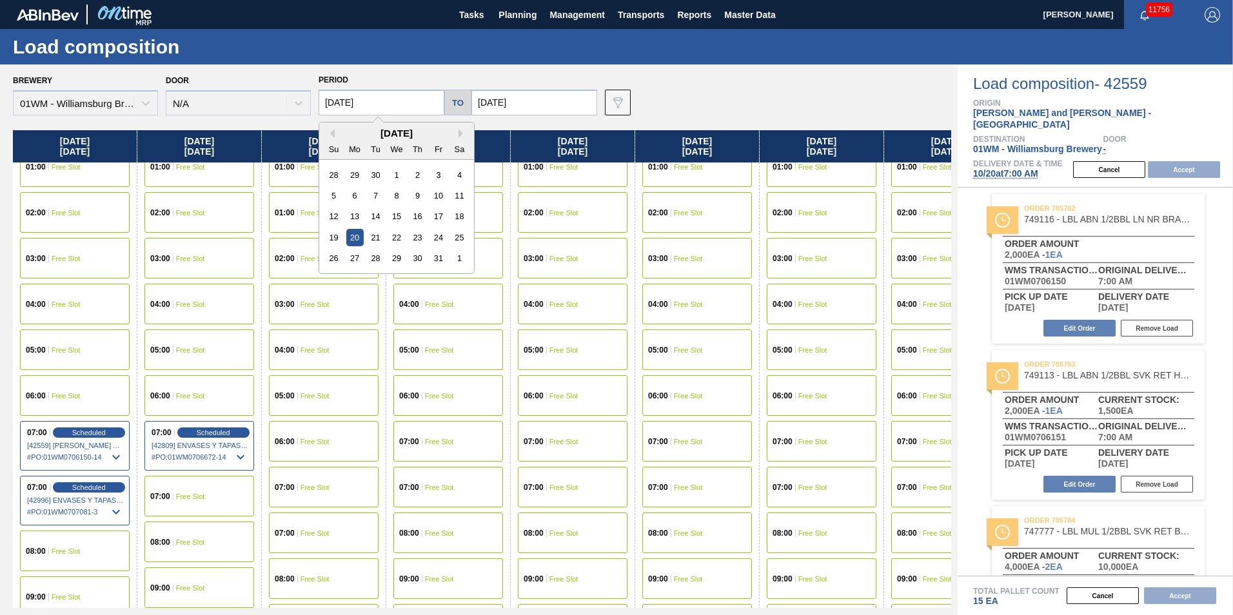
click at [429, 216] on div "17" at bounding box center [437, 216] width 17 height 17
type input "[DATE]"
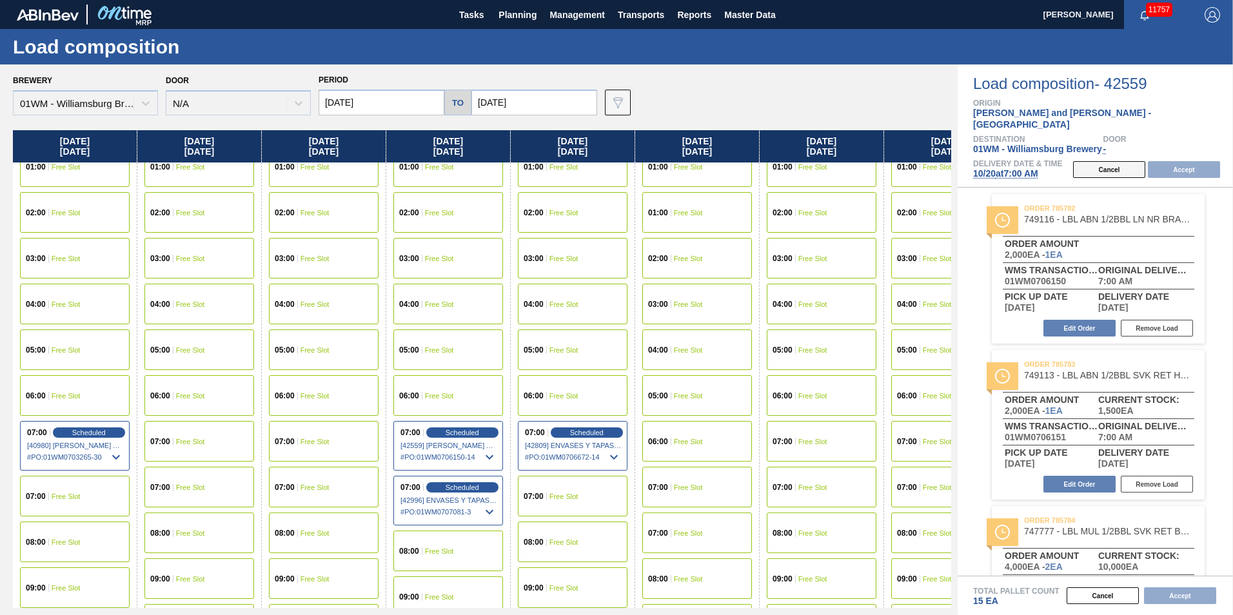
click at [1114, 161] on button "Cancel" at bounding box center [1109, 169] width 72 height 17
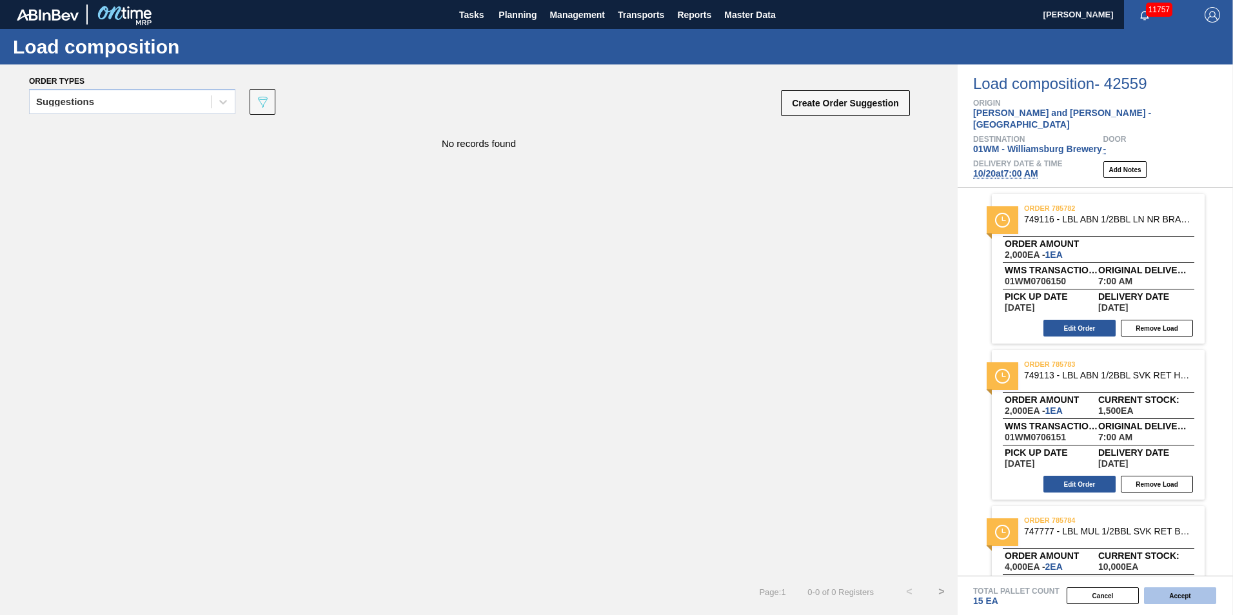
click at [1175, 592] on button "Accept" at bounding box center [1180, 595] width 72 height 17
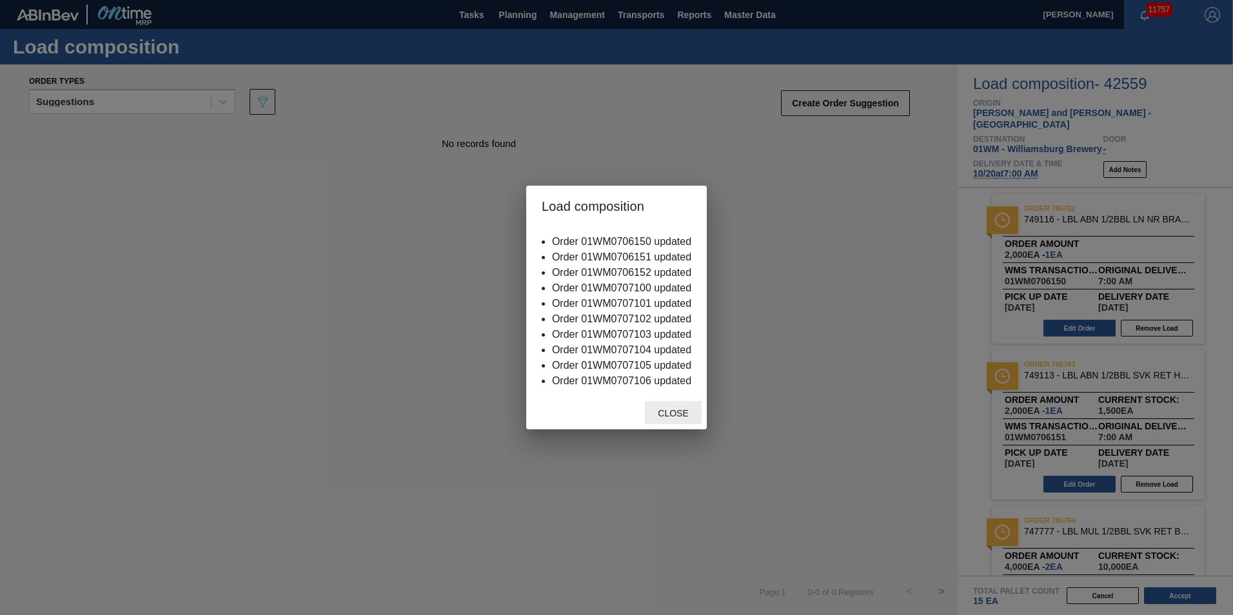
click at [672, 413] on span "Close" at bounding box center [672, 413] width 51 height 10
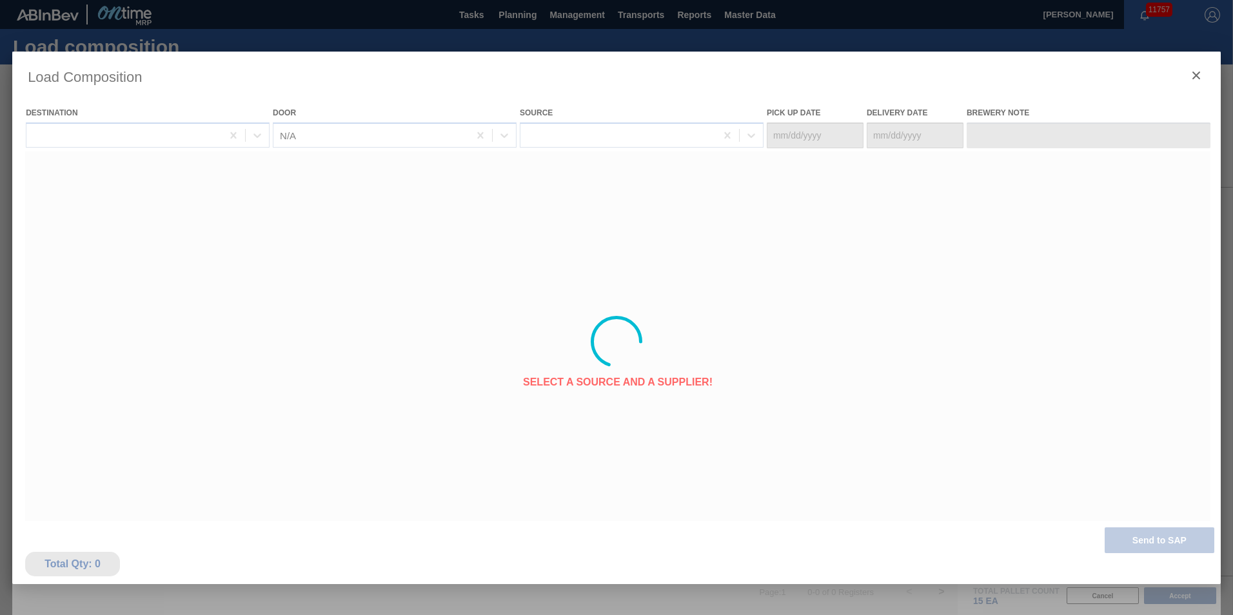
type Date "[DATE]"
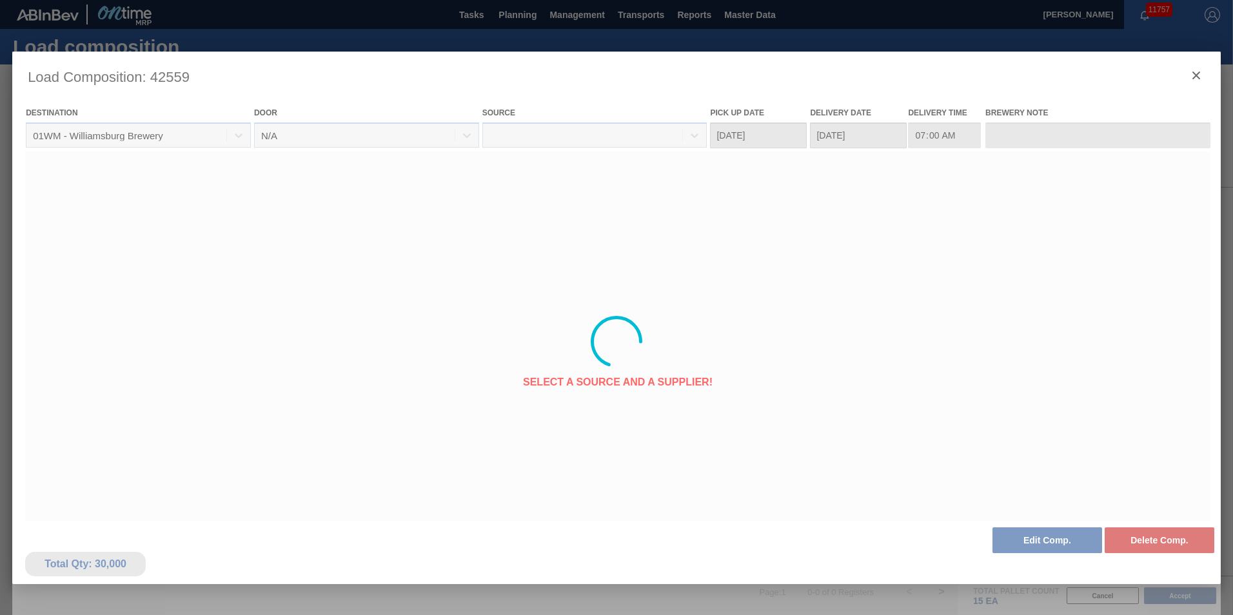
click at [1196, 75] on div at bounding box center [616, 342] width 1208 height 580
